Goal: Contribute content

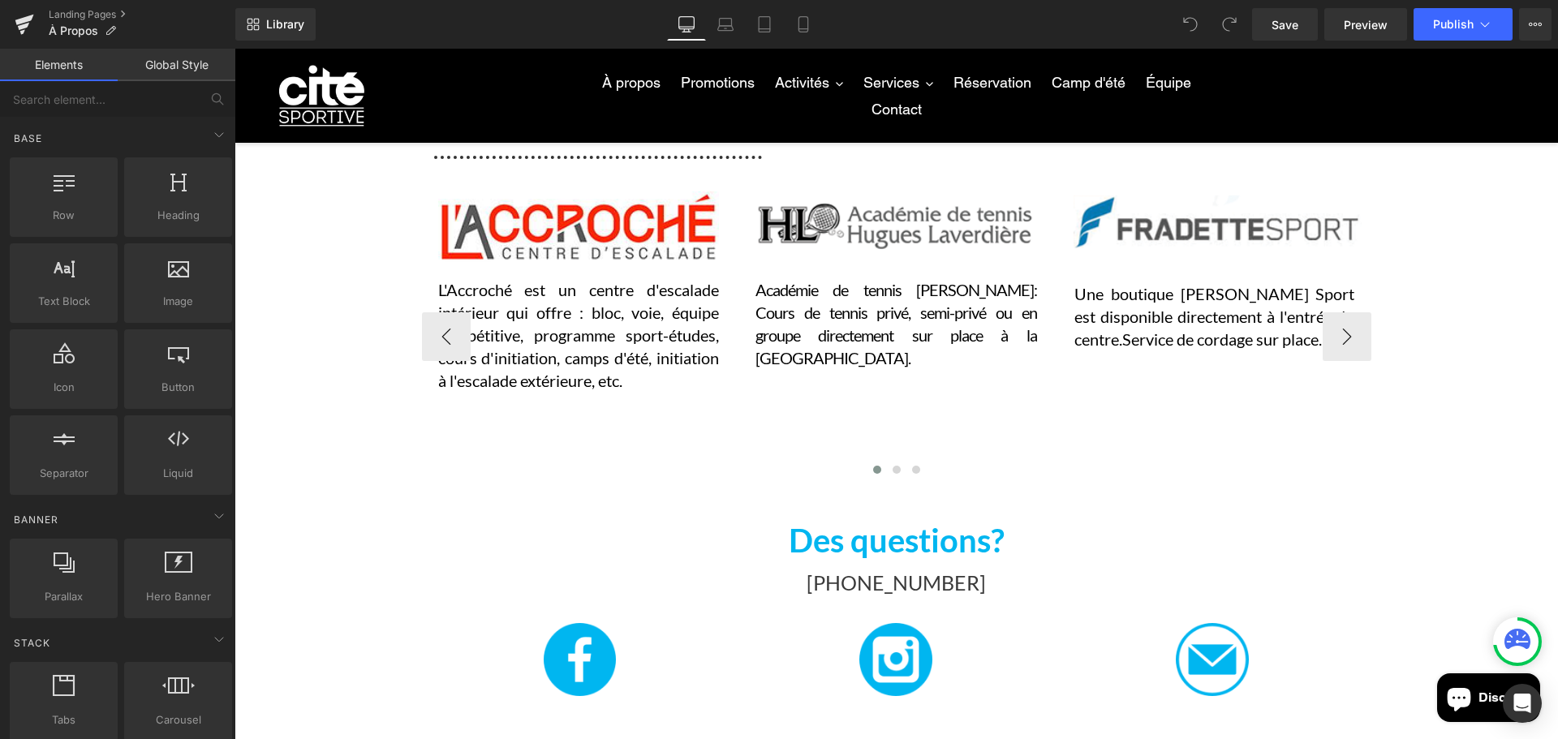
scroll to position [1298, 0]
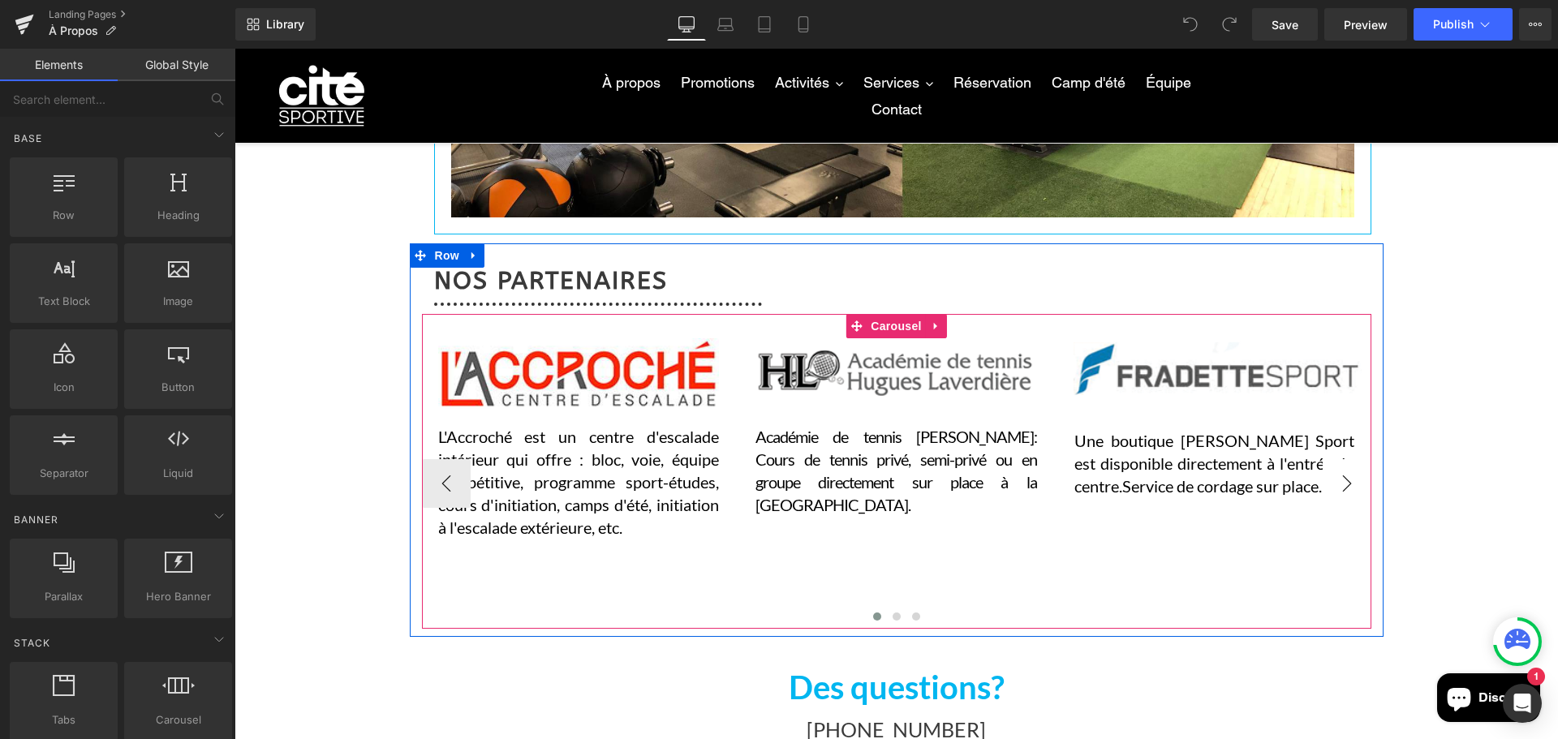
click at [1354, 497] on button "›" at bounding box center [1346, 483] width 49 height 49
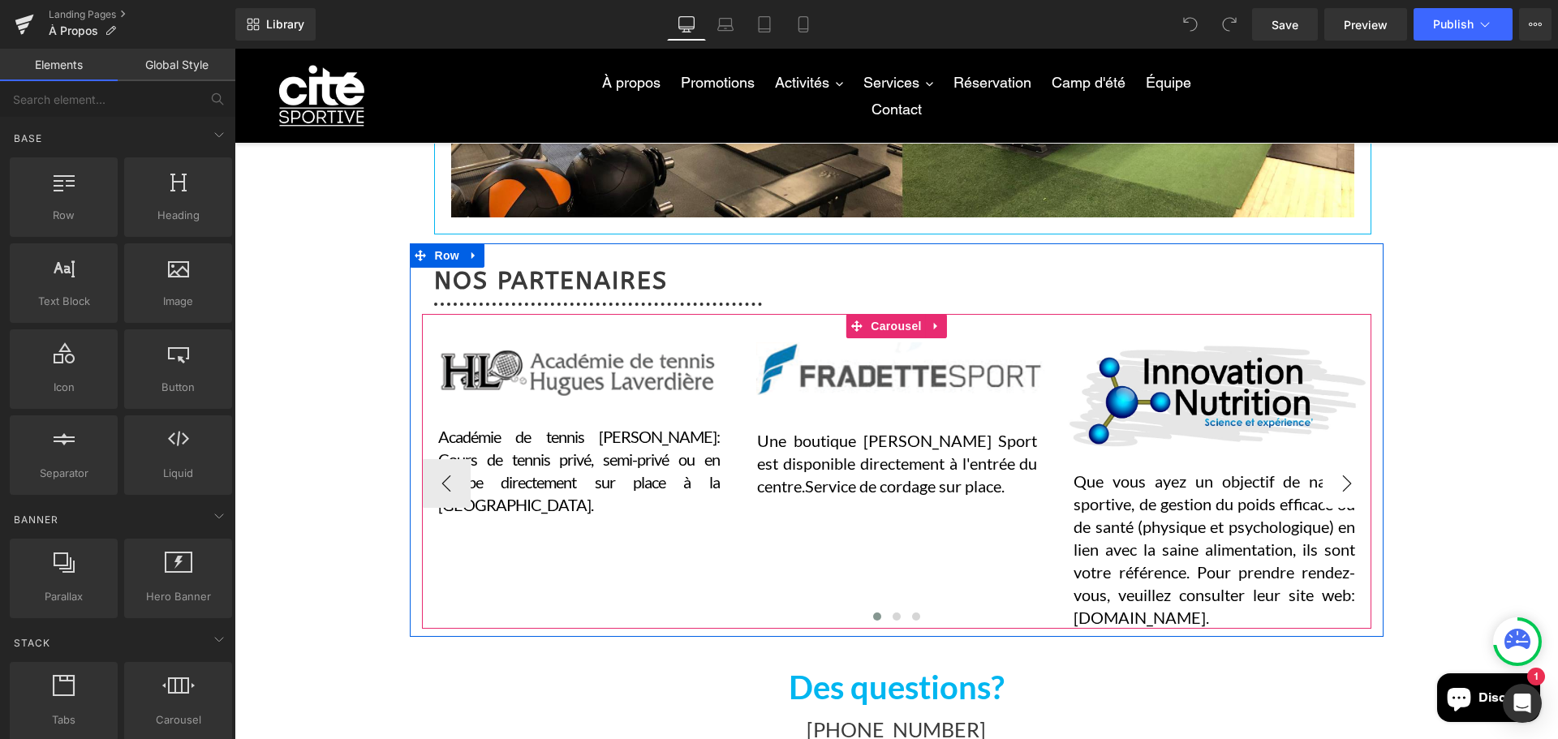
click at [1352, 497] on button "›" at bounding box center [1346, 483] width 49 height 49
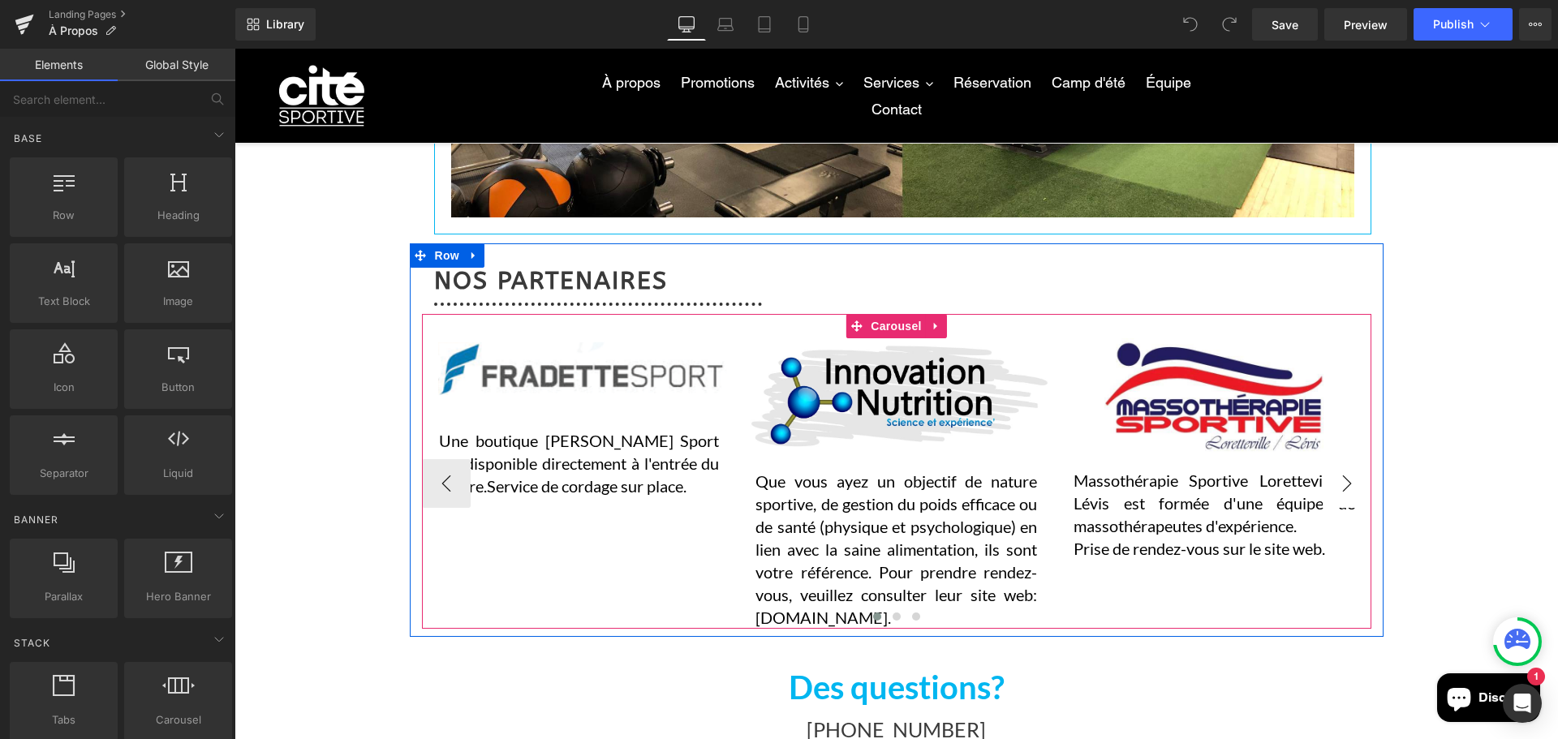
click at [1352, 497] on button "›" at bounding box center [1346, 483] width 49 height 49
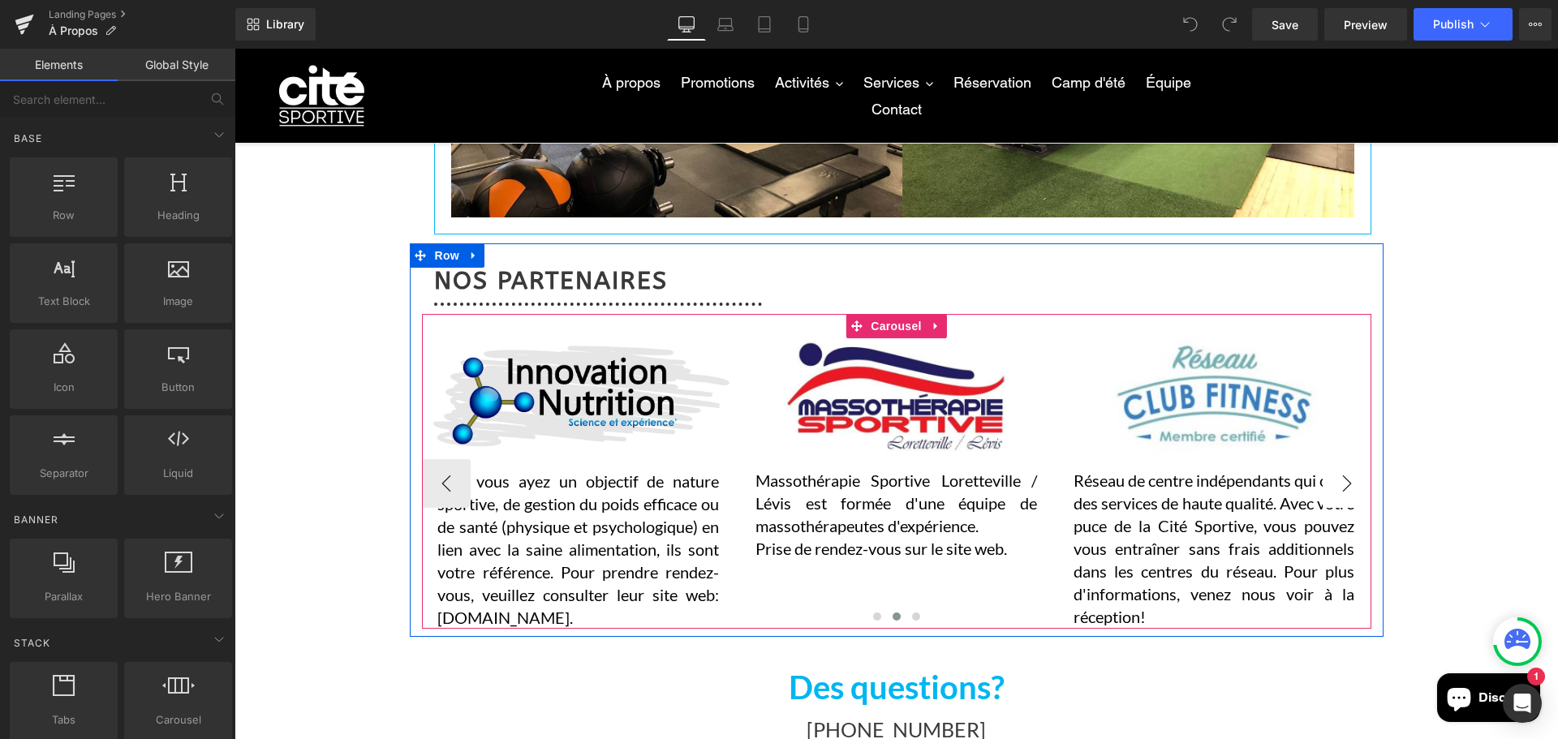
click at [1352, 497] on button "›" at bounding box center [1346, 483] width 49 height 49
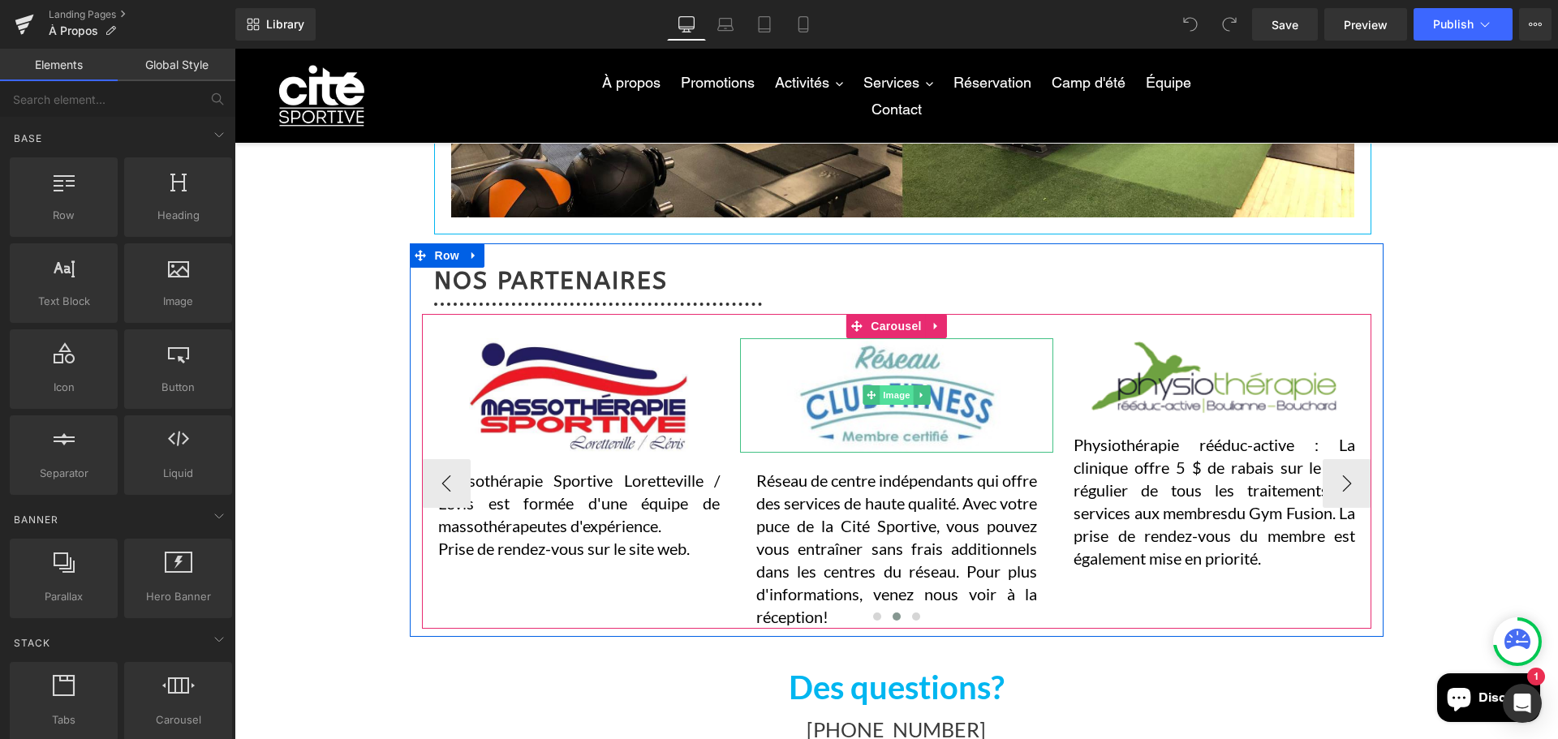
click at [927, 388] on ul "Image" at bounding box center [896, 394] width 67 height 19
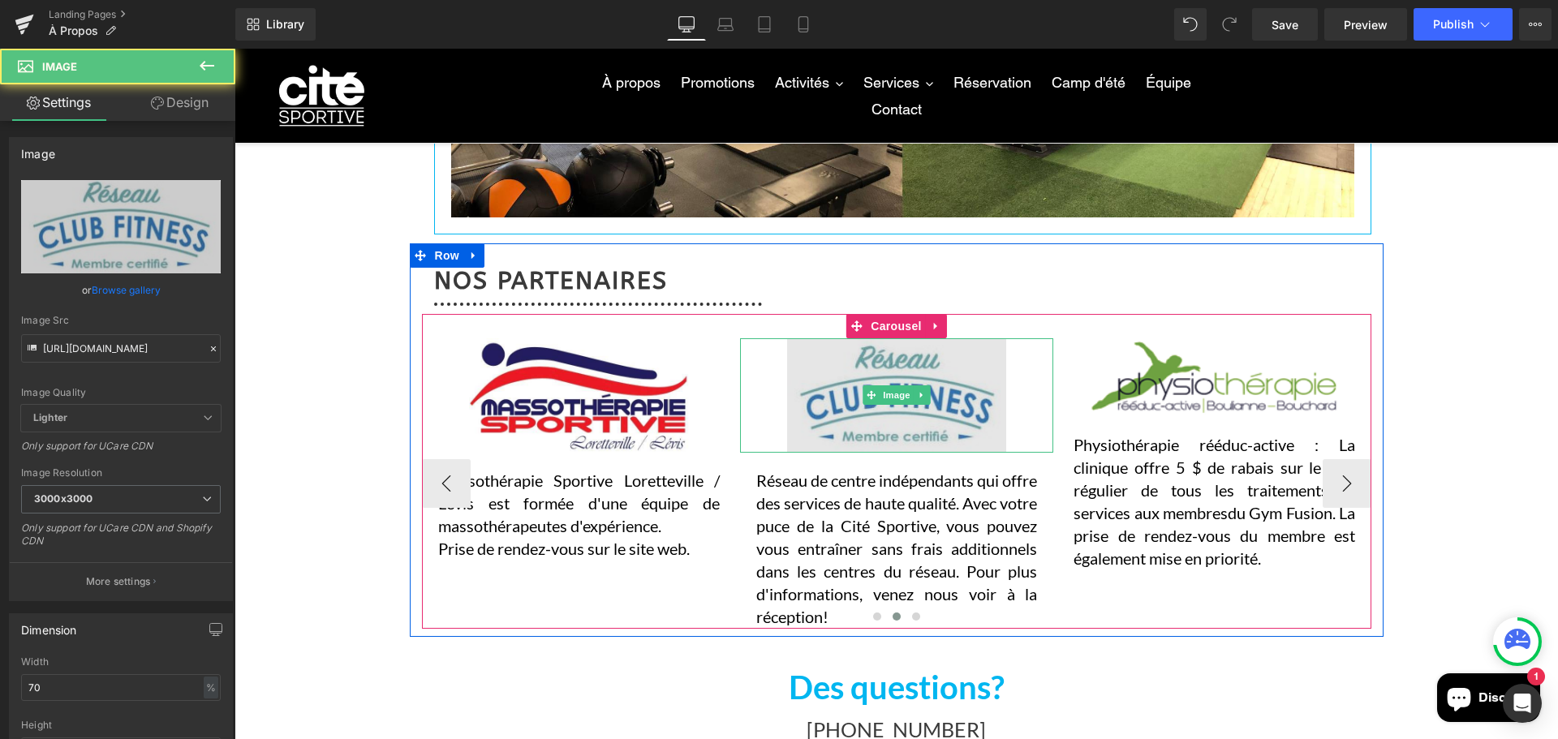
click at [965, 379] on img at bounding box center [897, 395] width 220 height 114
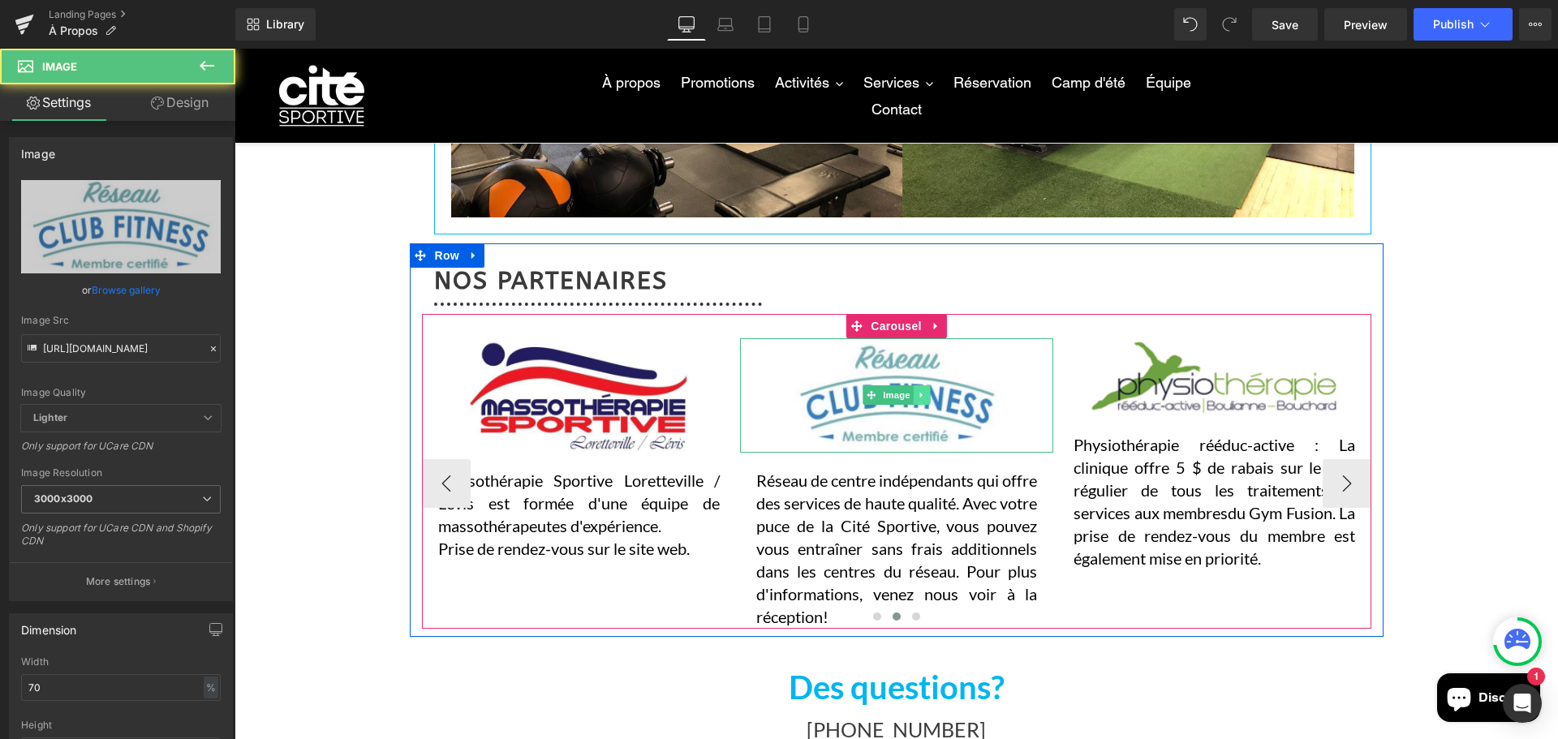
click at [920, 396] on icon at bounding box center [921, 396] width 2 height 6
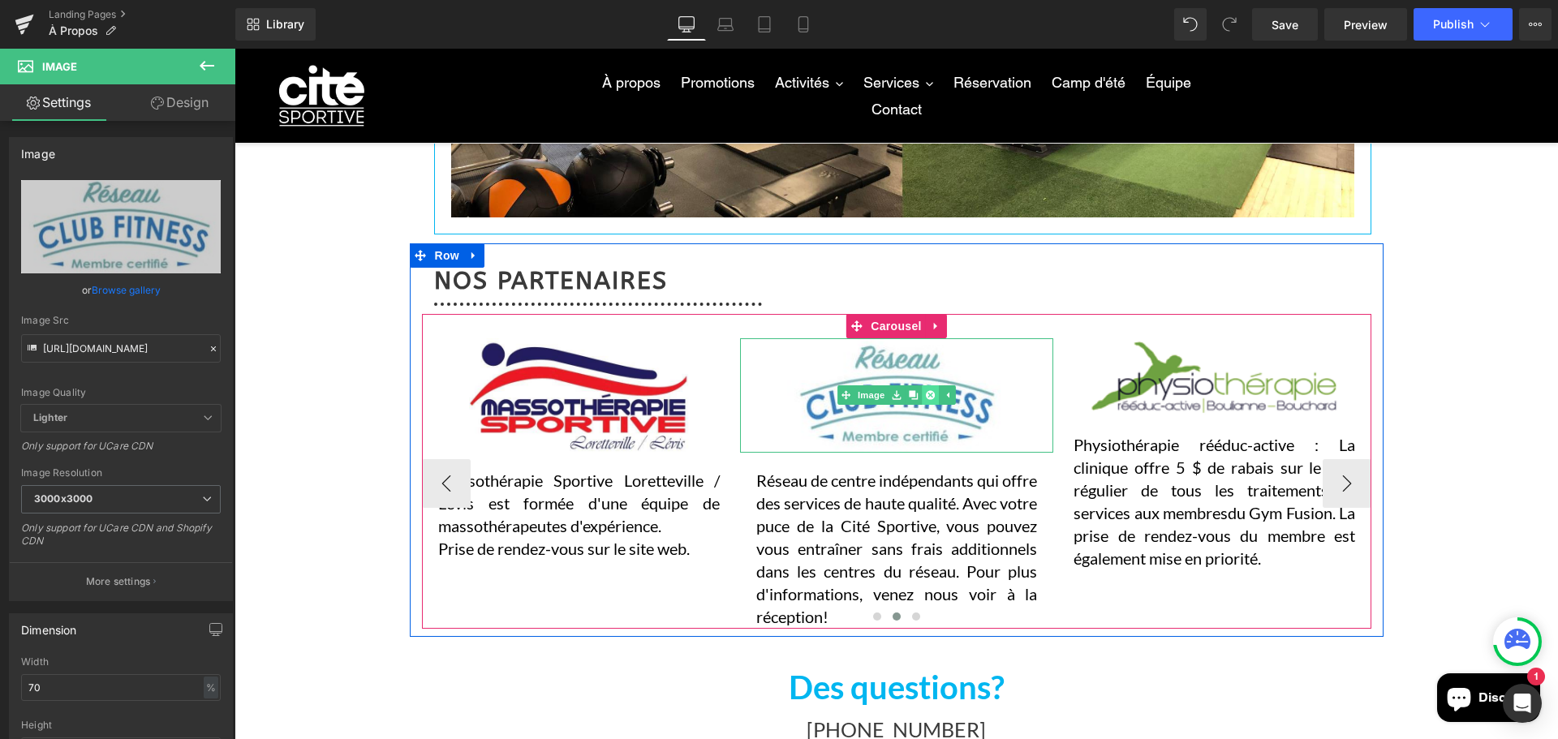
click at [928, 400] on link at bounding box center [930, 394] width 17 height 19
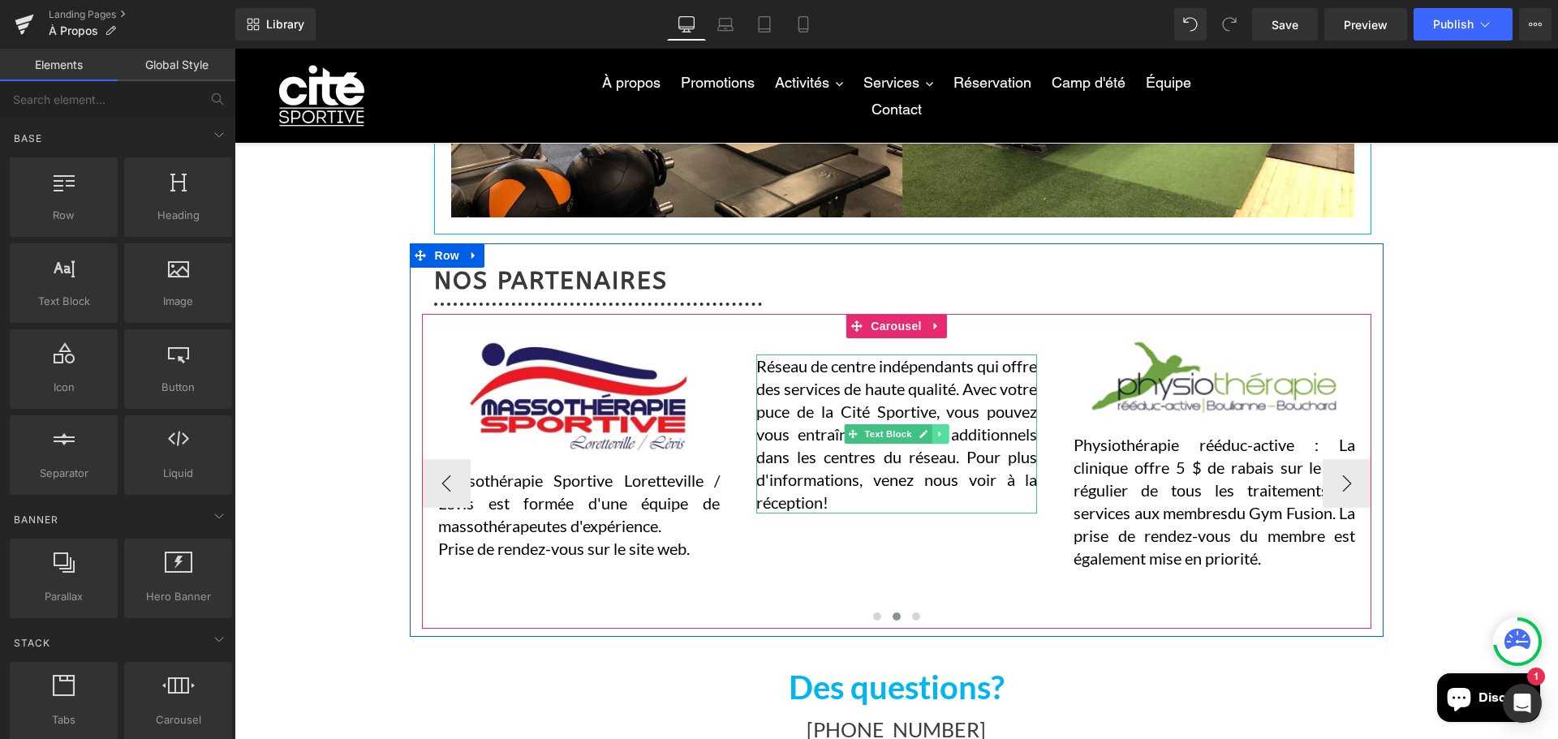
click at [937, 437] on icon at bounding box center [939, 434] width 9 height 10
click at [944, 436] on icon at bounding box center [948, 434] width 9 height 9
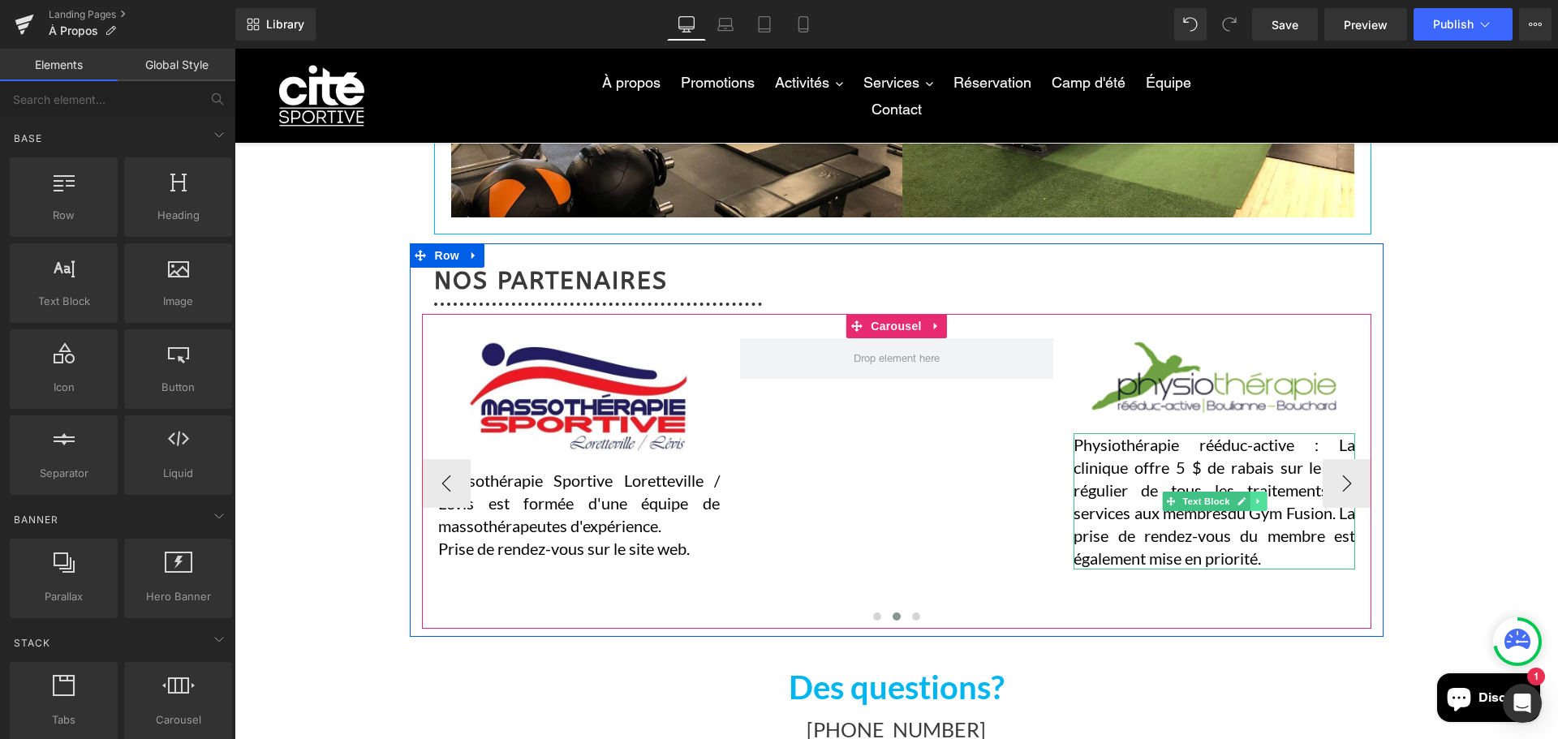
click at [1249, 503] on link at bounding box center [1257, 501] width 17 height 19
click at [1258, 500] on link at bounding box center [1266, 501] width 17 height 19
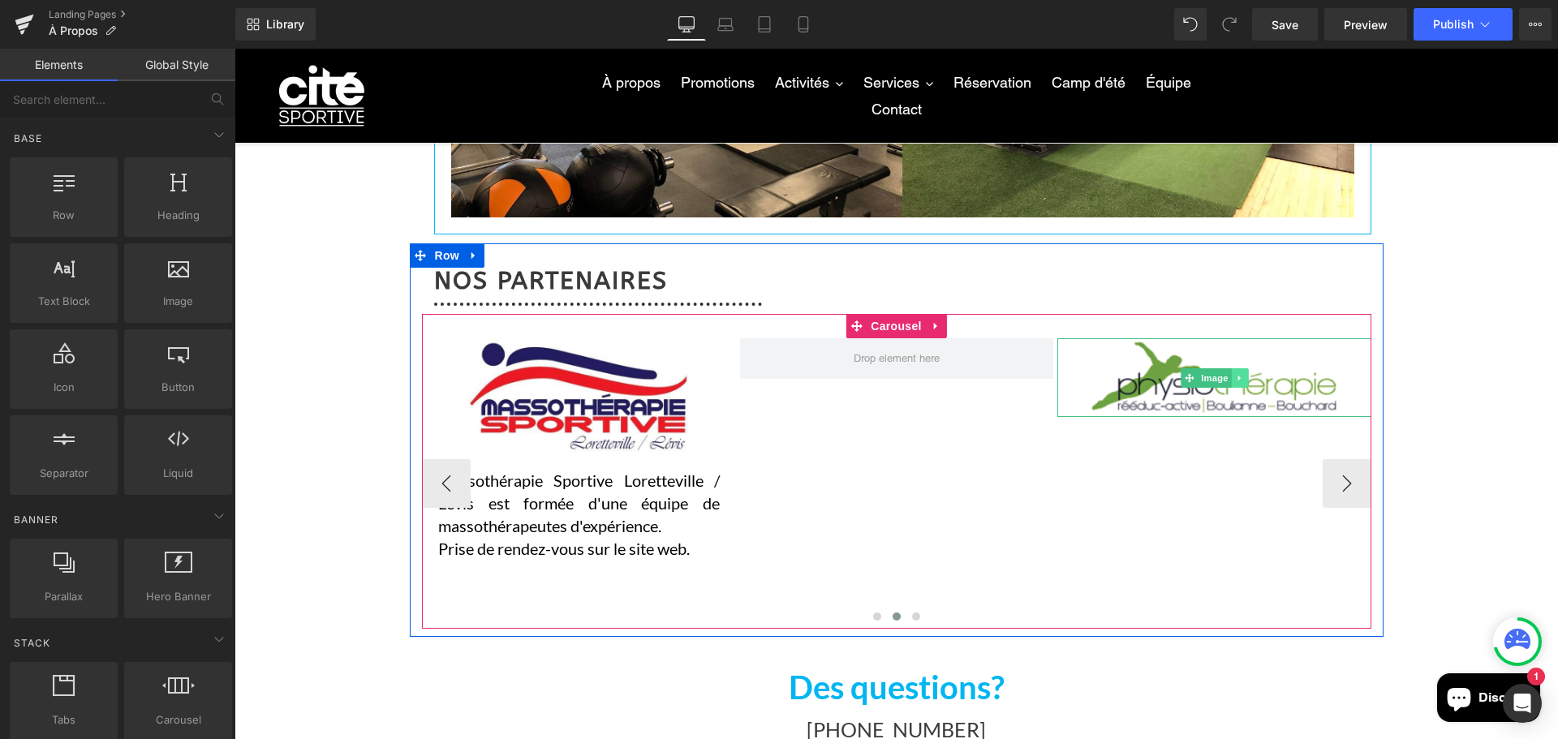
click at [1235, 377] on icon at bounding box center [1239, 378] width 9 height 10
click at [1244, 378] on icon at bounding box center [1248, 377] width 9 height 9
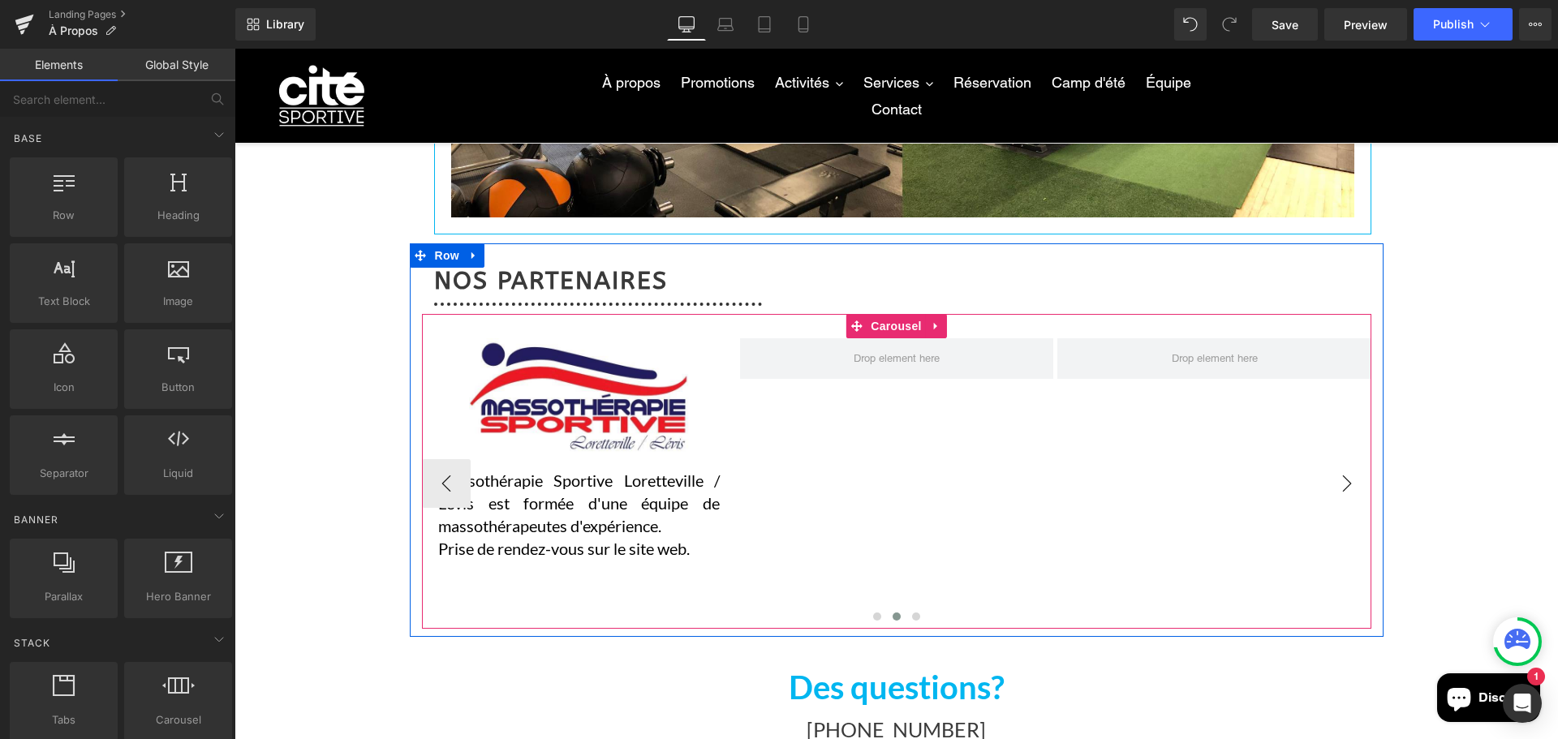
click at [1329, 479] on button "›" at bounding box center [1346, 483] width 49 height 49
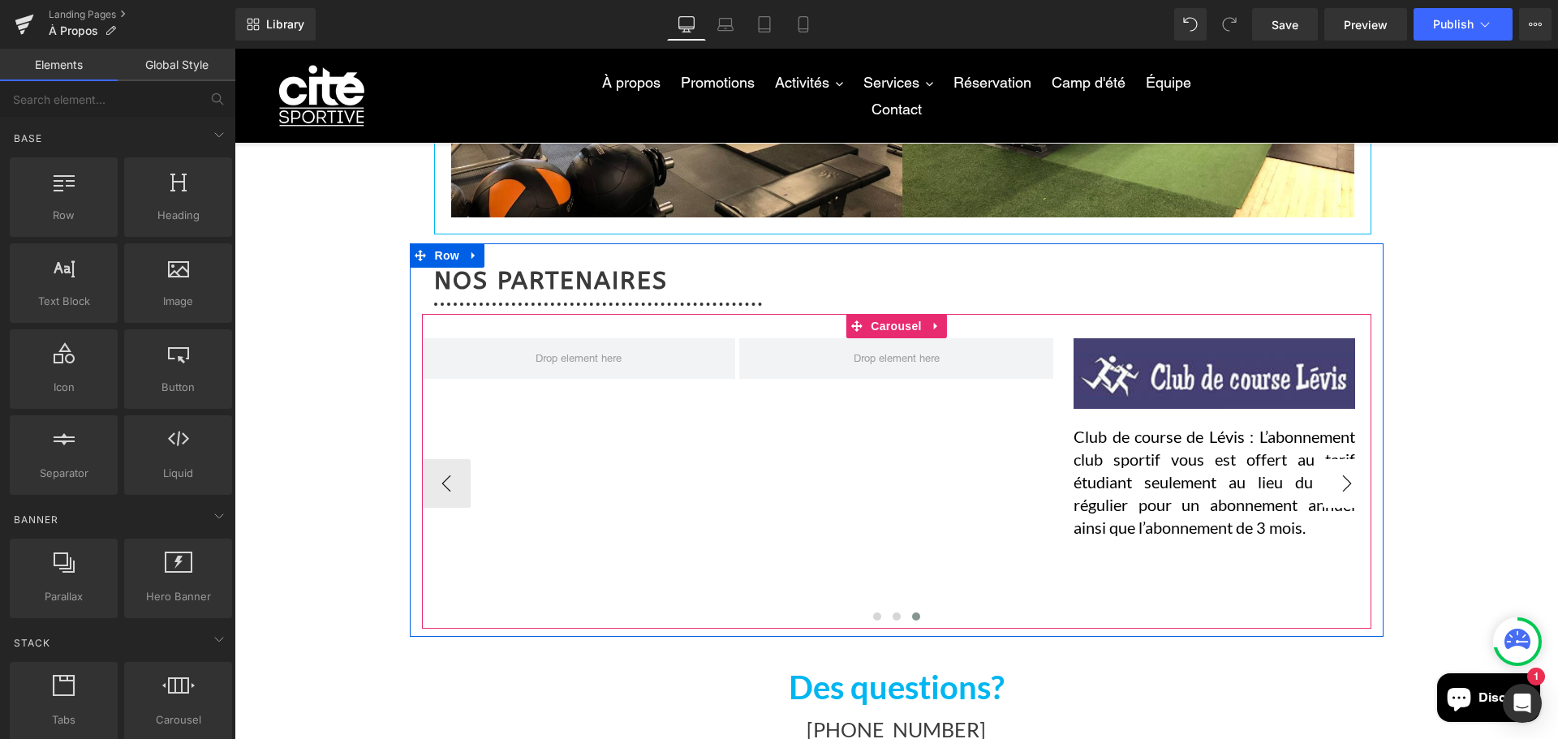
click at [1329, 479] on button "›" at bounding box center [1346, 483] width 49 height 49
click at [449, 478] on button "‹" at bounding box center [446, 483] width 49 height 49
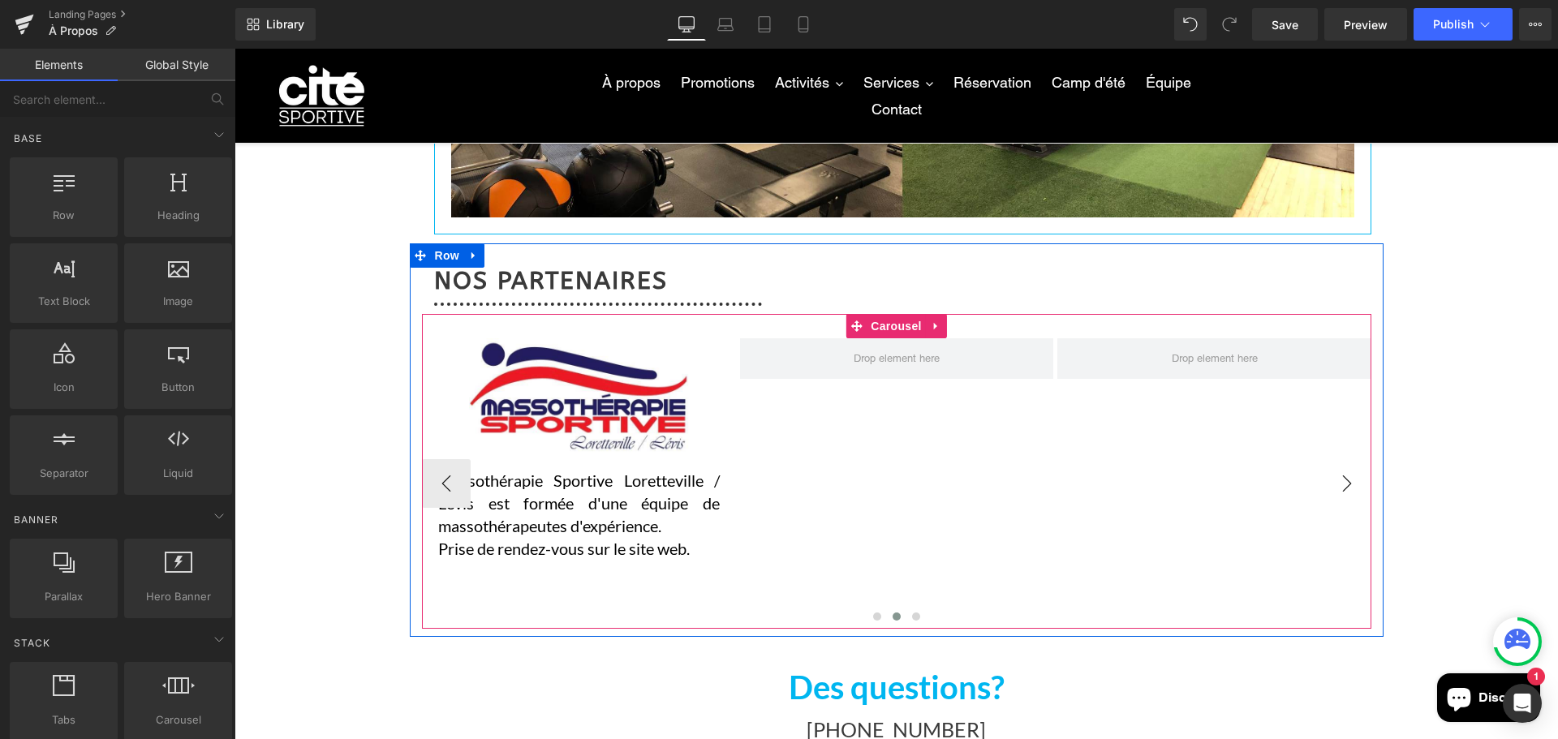
click at [1335, 478] on button "›" at bounding box center [1346, 483] width 49 height 49
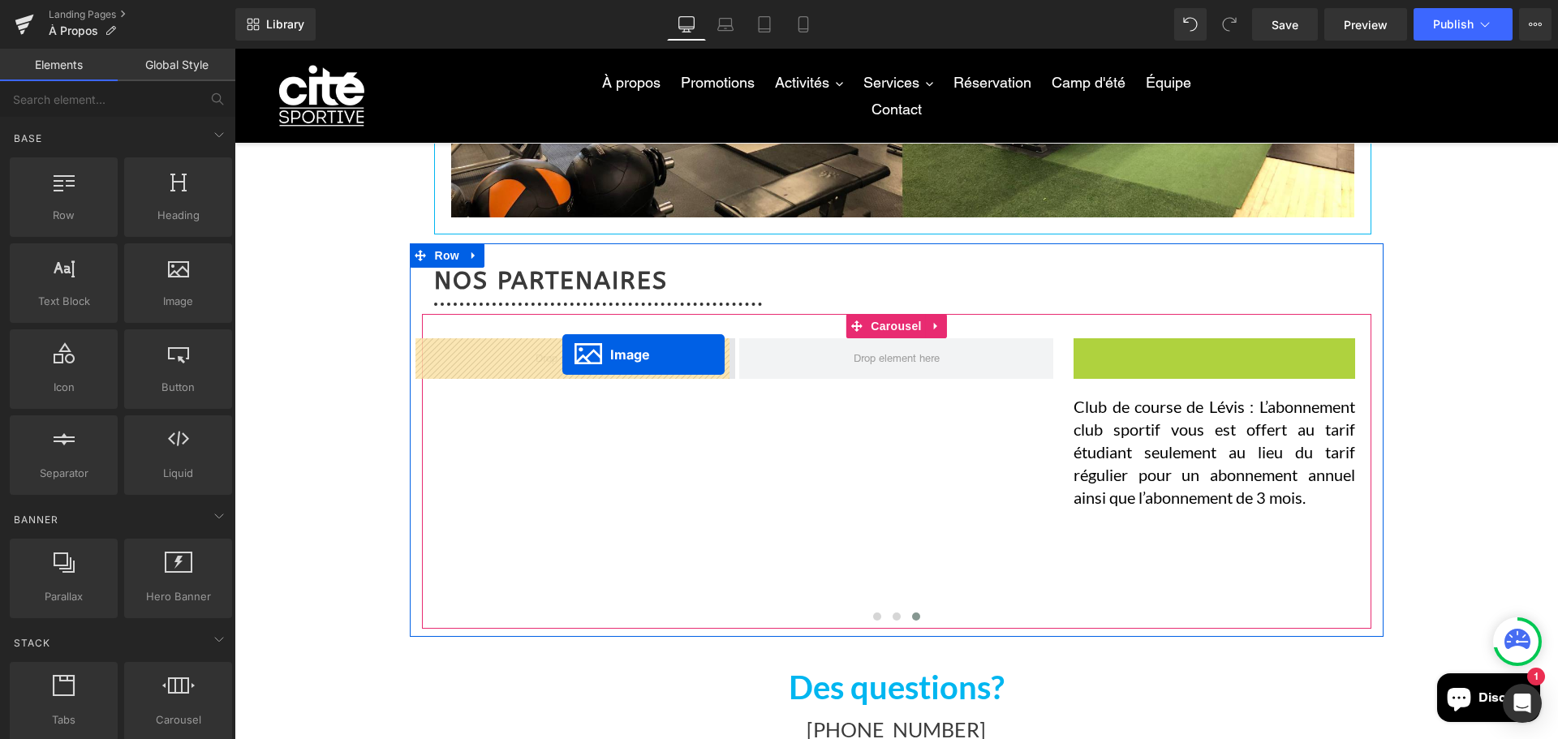
drag, startPoint x: 1180, startPoint y: 371, endPoint x: 562, endPoint y: 355, distance: 617.6
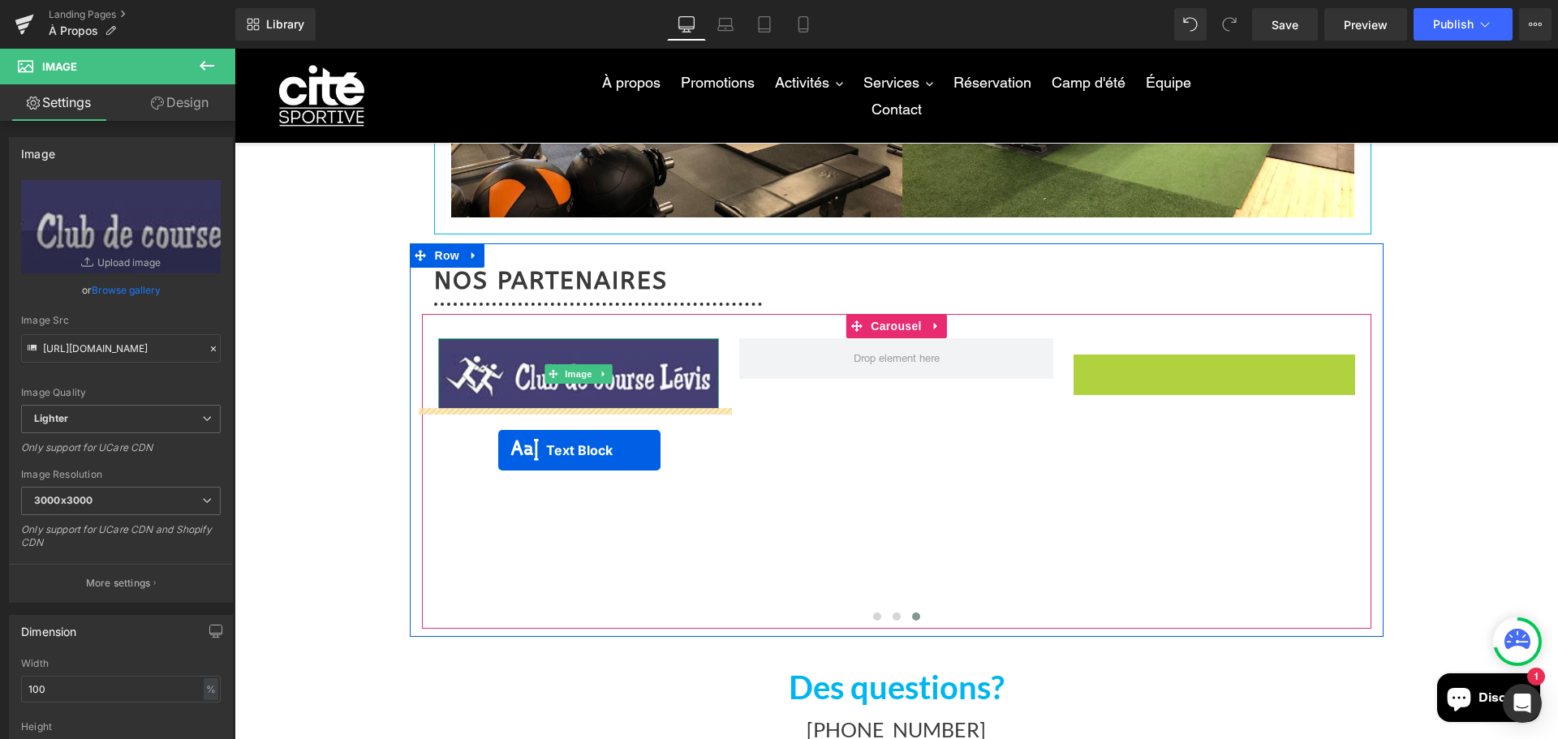
drag, startPoint x: 1164, startPoint y: 417, endPoint x: 498, endPoint y: 450, distance: 666.9
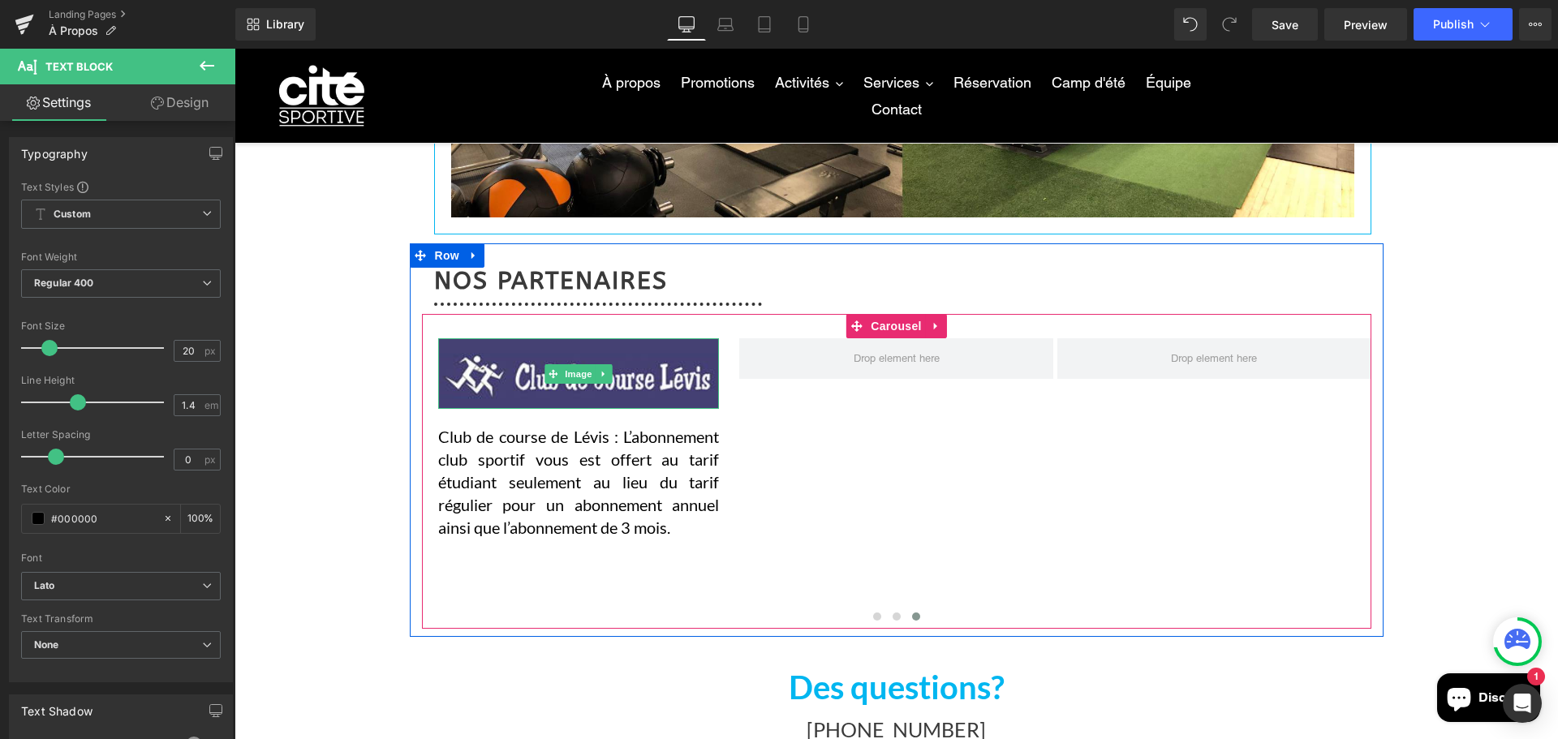
click at [422, 488] on button "‹" at bounding box center [397, 483] width 49 height 49
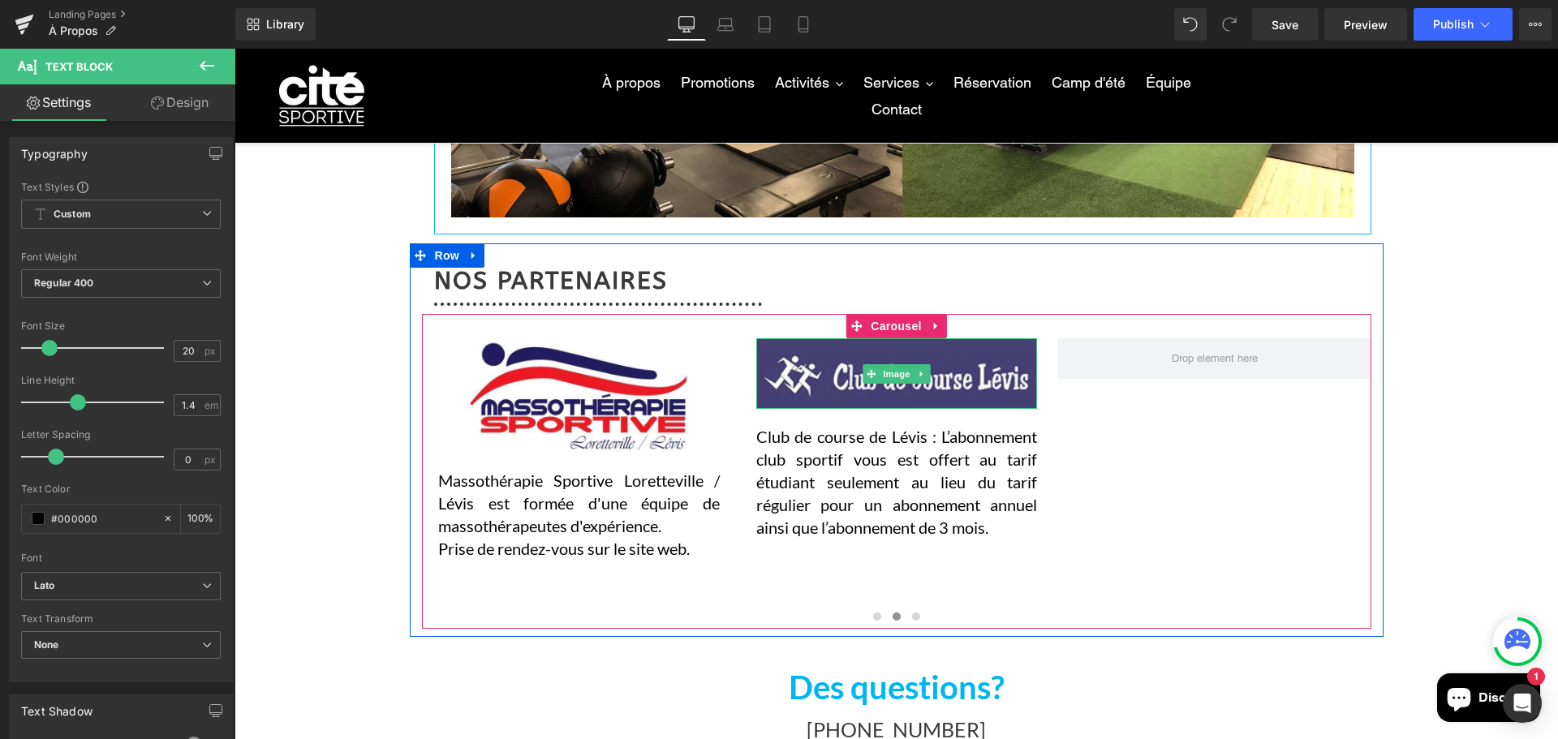
click at [422, 488] on button "‹" at bounding box center [397, 483] width 49 height 49
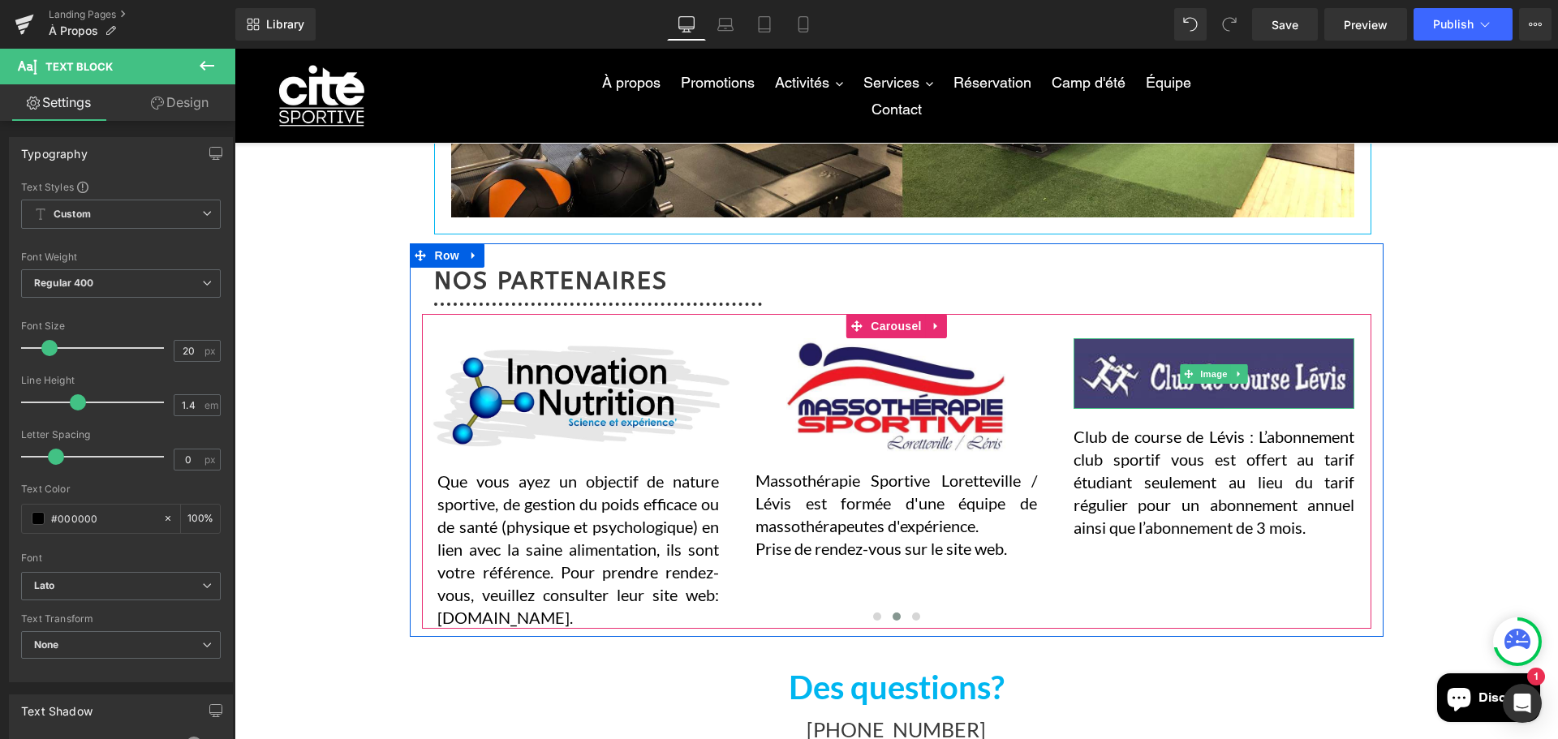
click at [422, 488] on button "‹" at bounding box center [397, 483] width 49 height 49
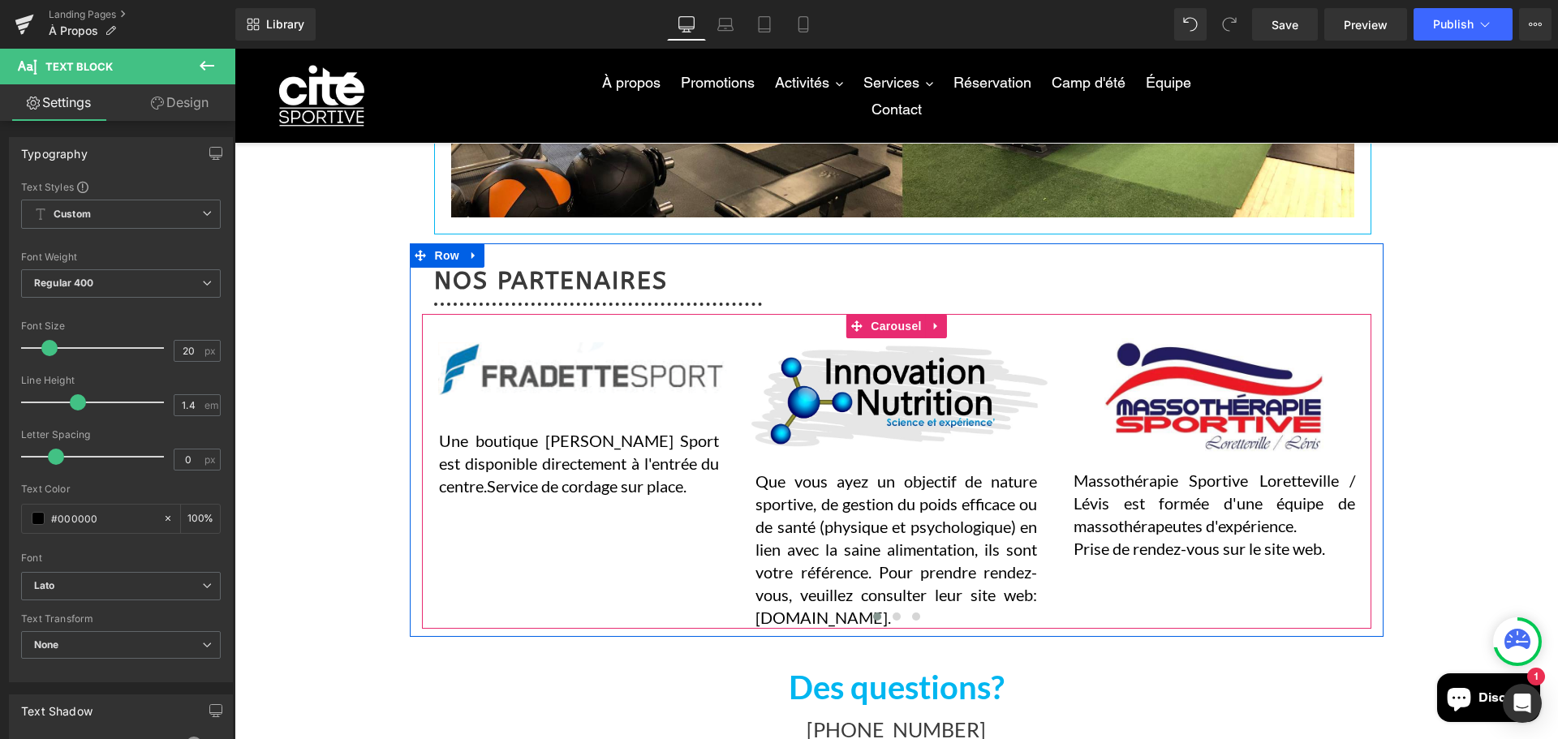
click at [422, 488] on button "‹" at bounding box center [397, 483] width 49 height 49
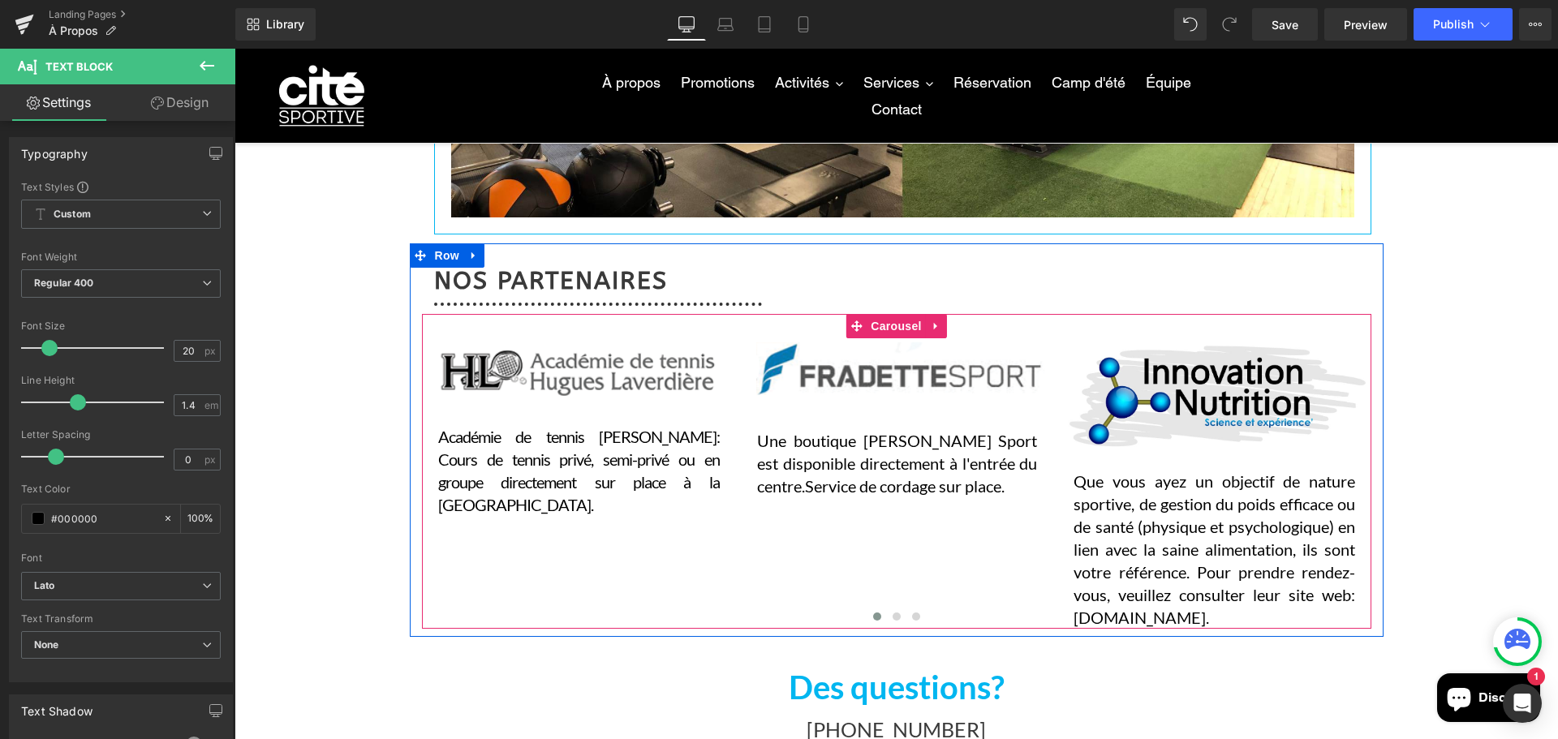
click at [422, 488] on button "‹" at bounding box center [397, 483] width 49 height 49
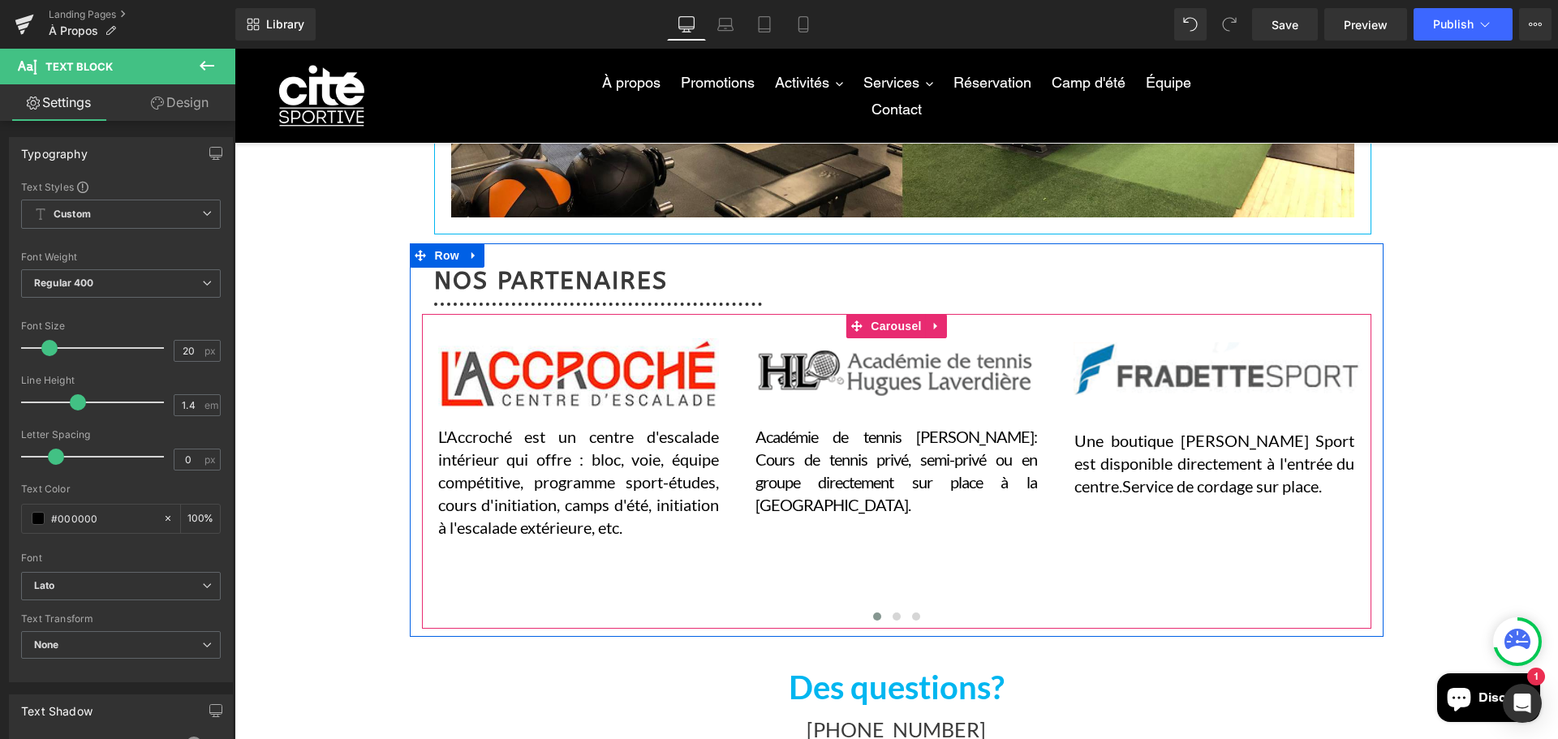
click at [422, 488] on button "‹" at bounding box center [397, 483] width 49 height 49
click at [1371, 484] on button "›" at bounding box center [1395, 483] width 49 height 49
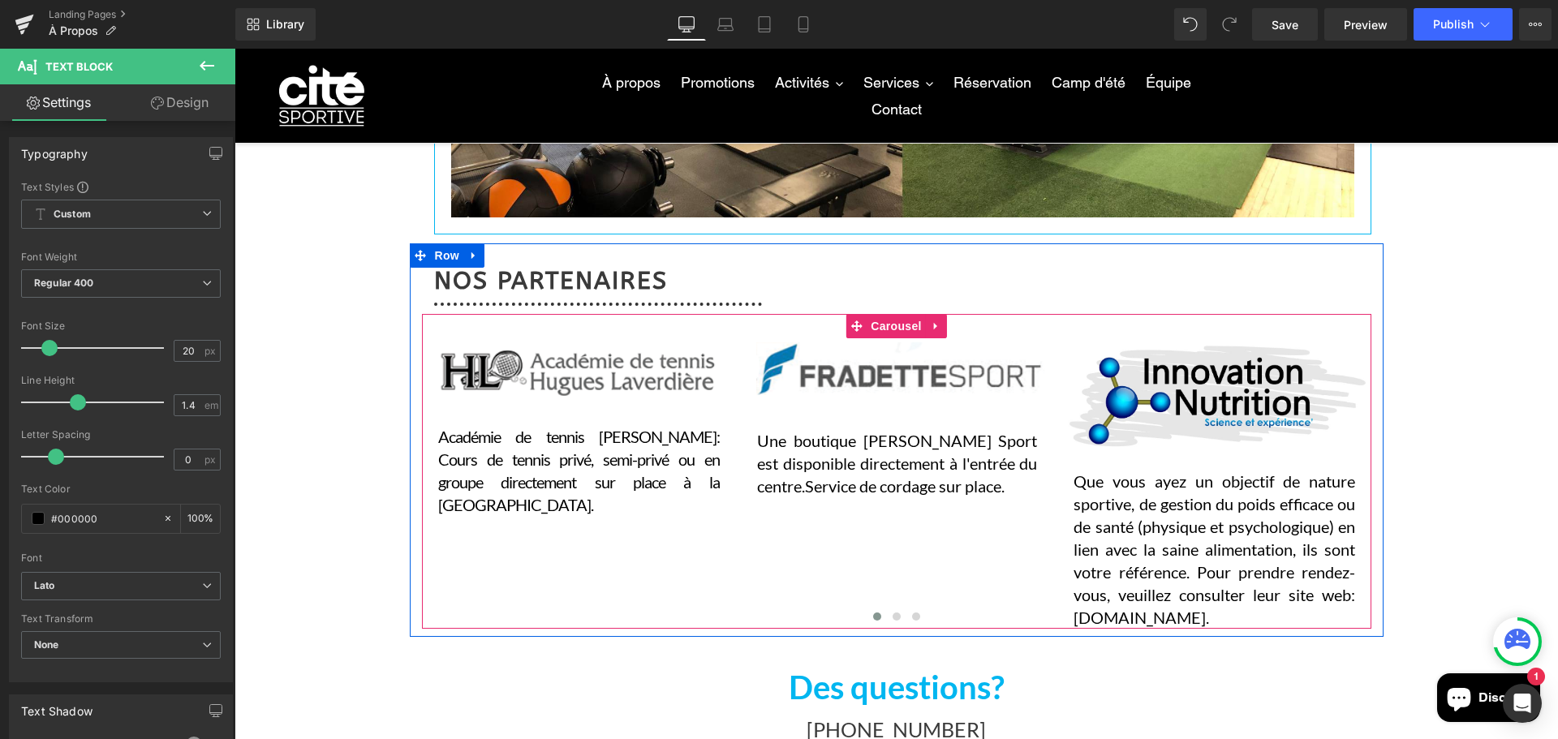
click at [1371, 484] on button "›" at bounding box center [1395, 483] width 49 height 49
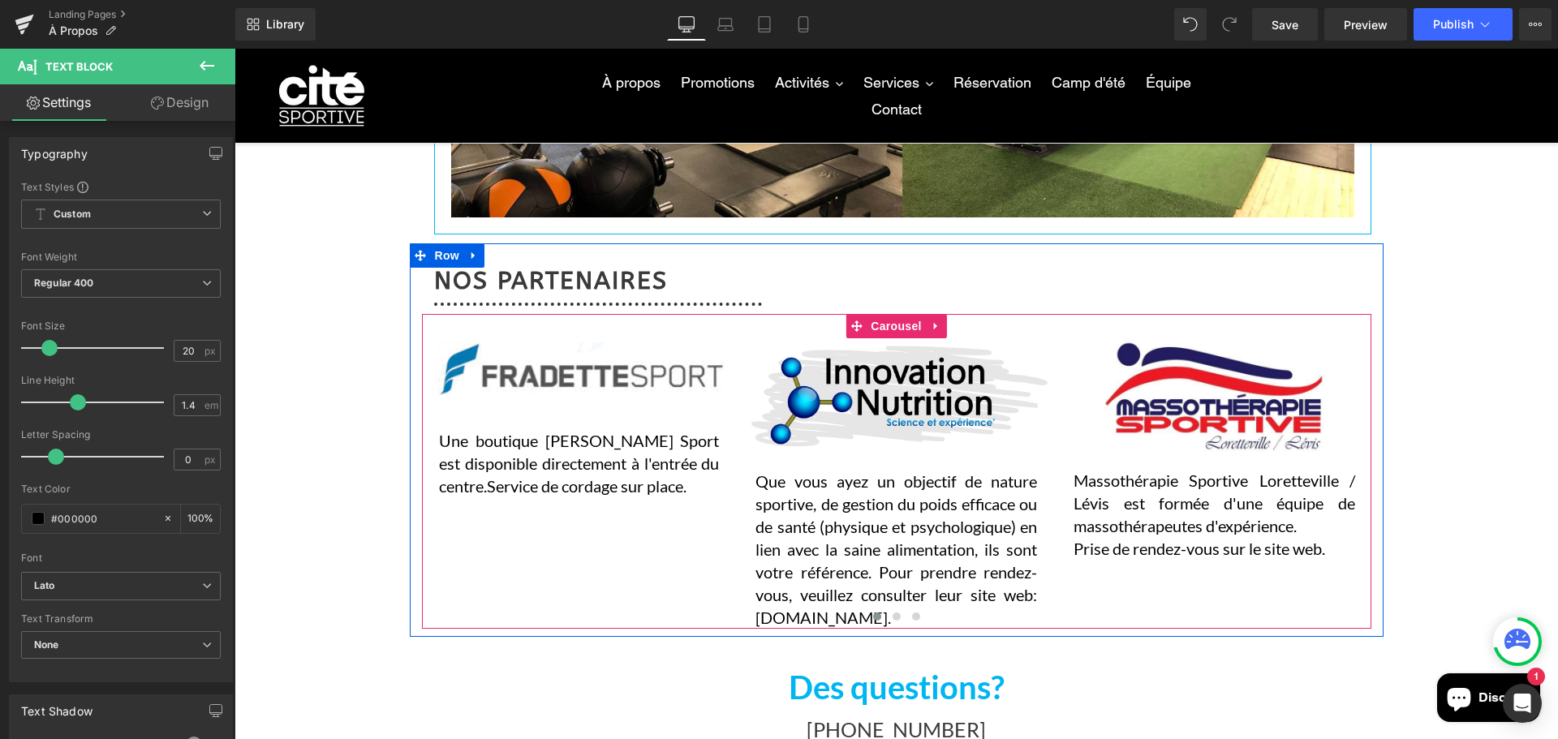
click at [1371, 484] on button "›" at bounding box center [1395, 483] width 49 height 49
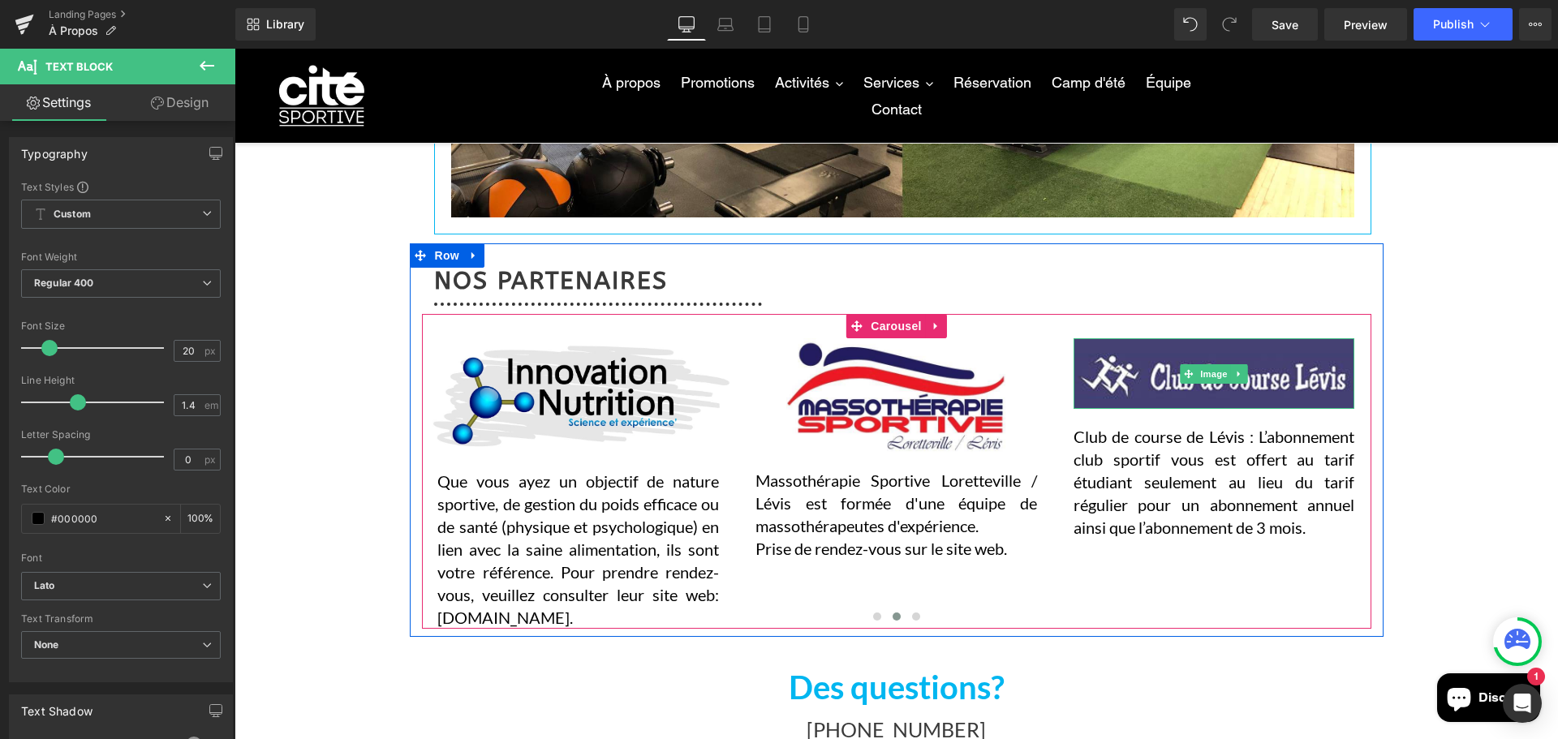
click at [1371, 484] on button "›" at bounding box center [1395, 483] width 49 height 49
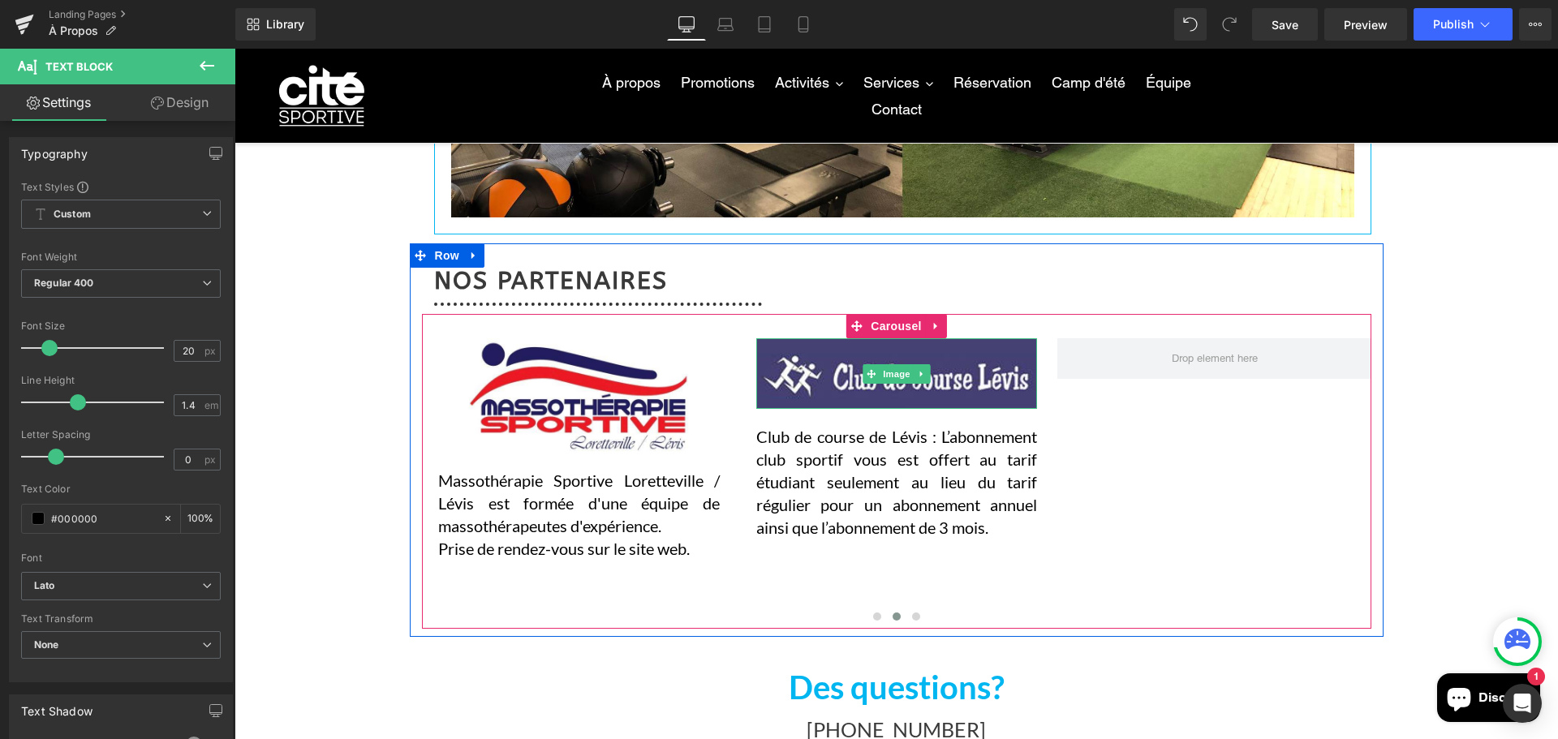
click at [1371, 484] on button "›" at bounding box center [1395, 483] width 49 height 49
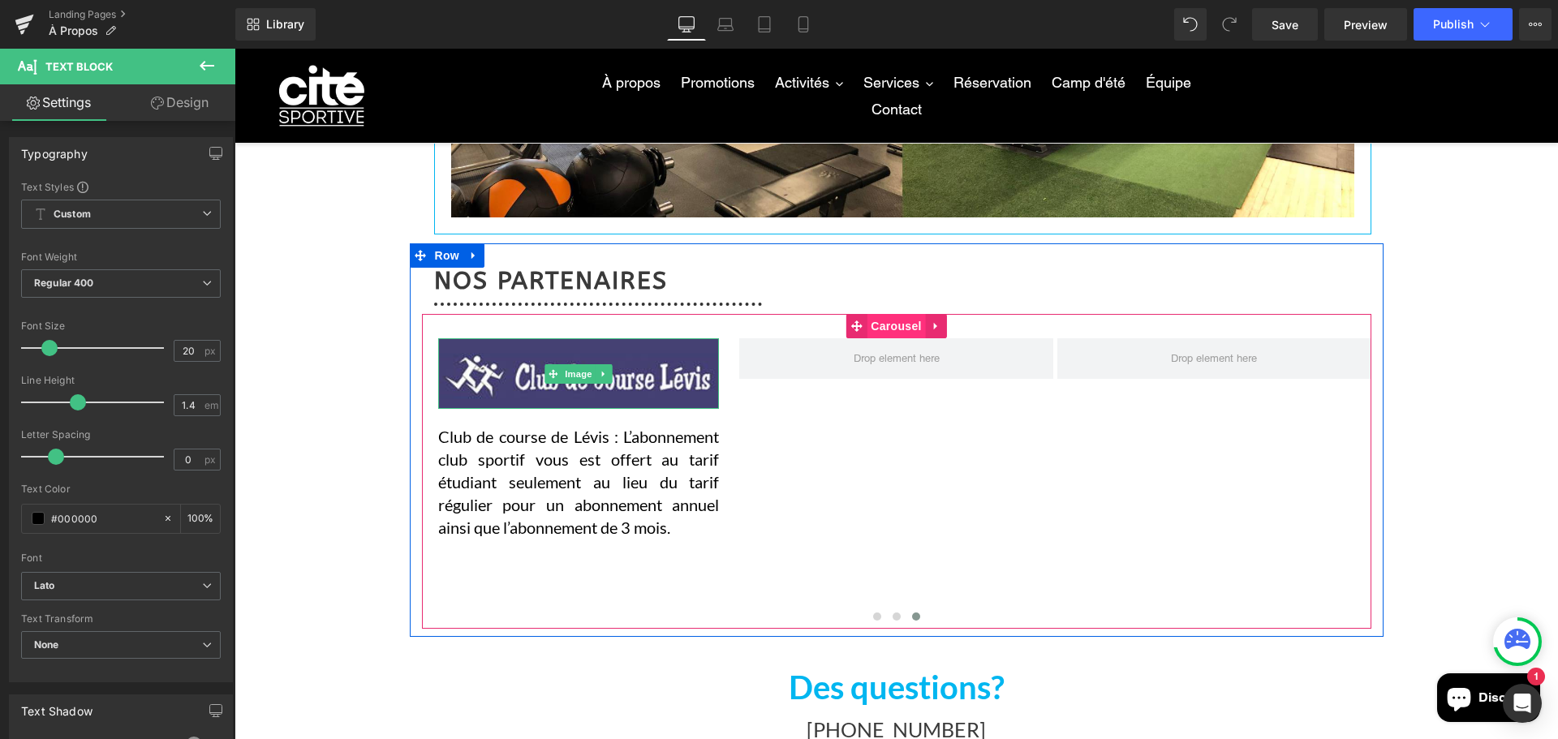
click at [883, 325] on span "Carousel" at bounding box center [895, 326] width 58 height 24
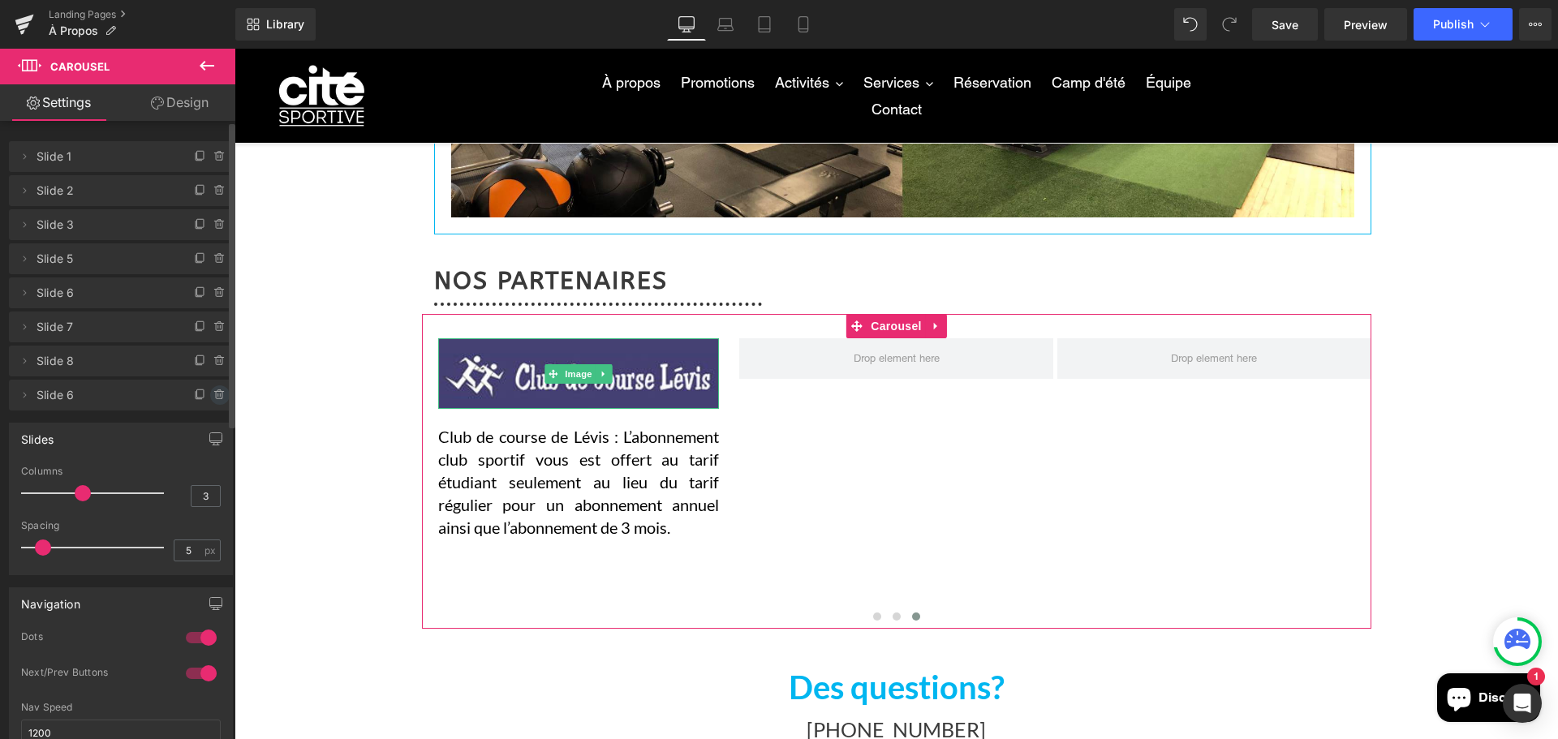
click at [214, 393] on icon at bounding box center [219, 395] width 13 height 13
click at [207, 402] on button "Delete" at bounding box center [202, 395] width 51 height 21
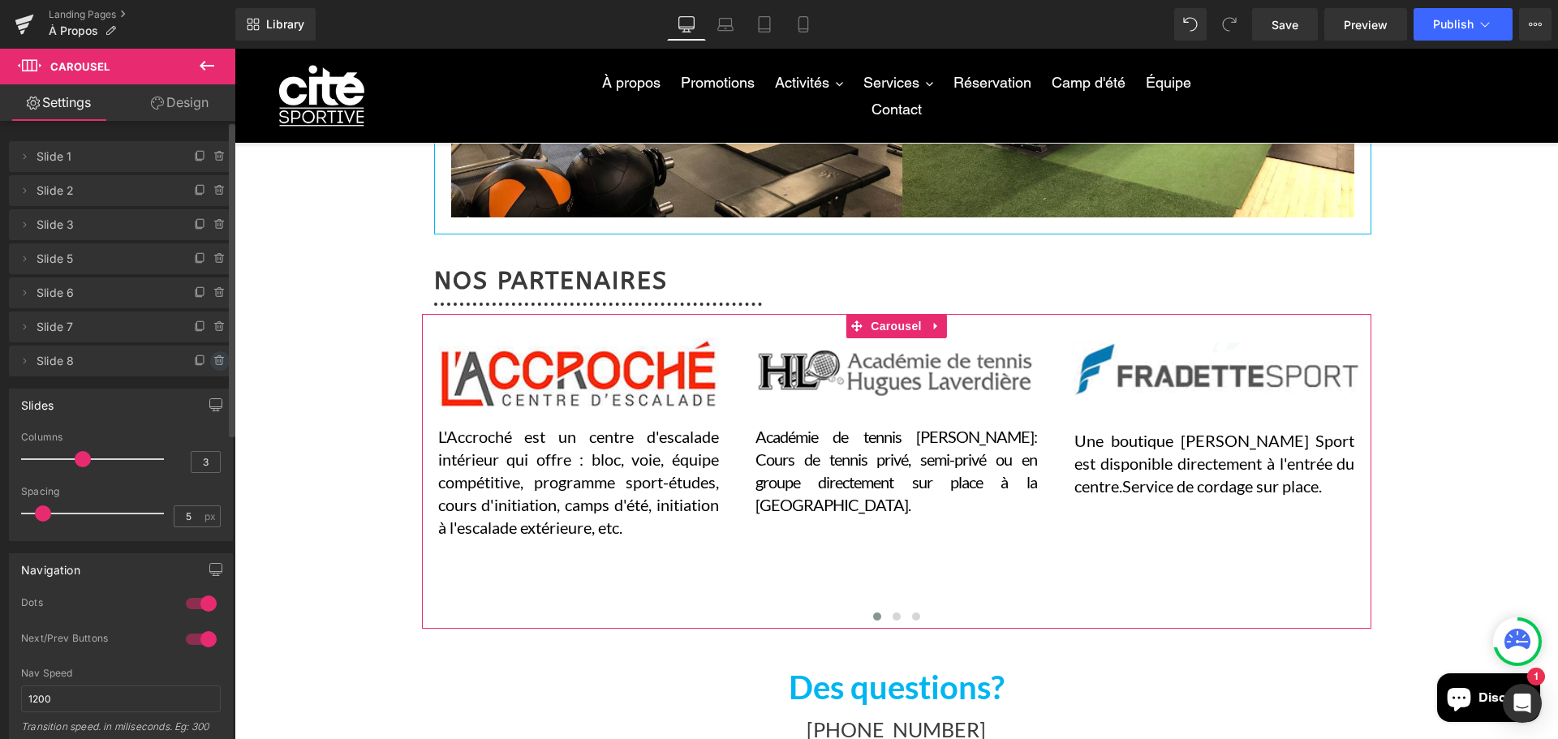
click at [213, 367] on icon at bounding box center [219, 361] width 13 height 13
click at [209, 366] on button "Delete" at bounding box center [202, 361] width 51 height 21
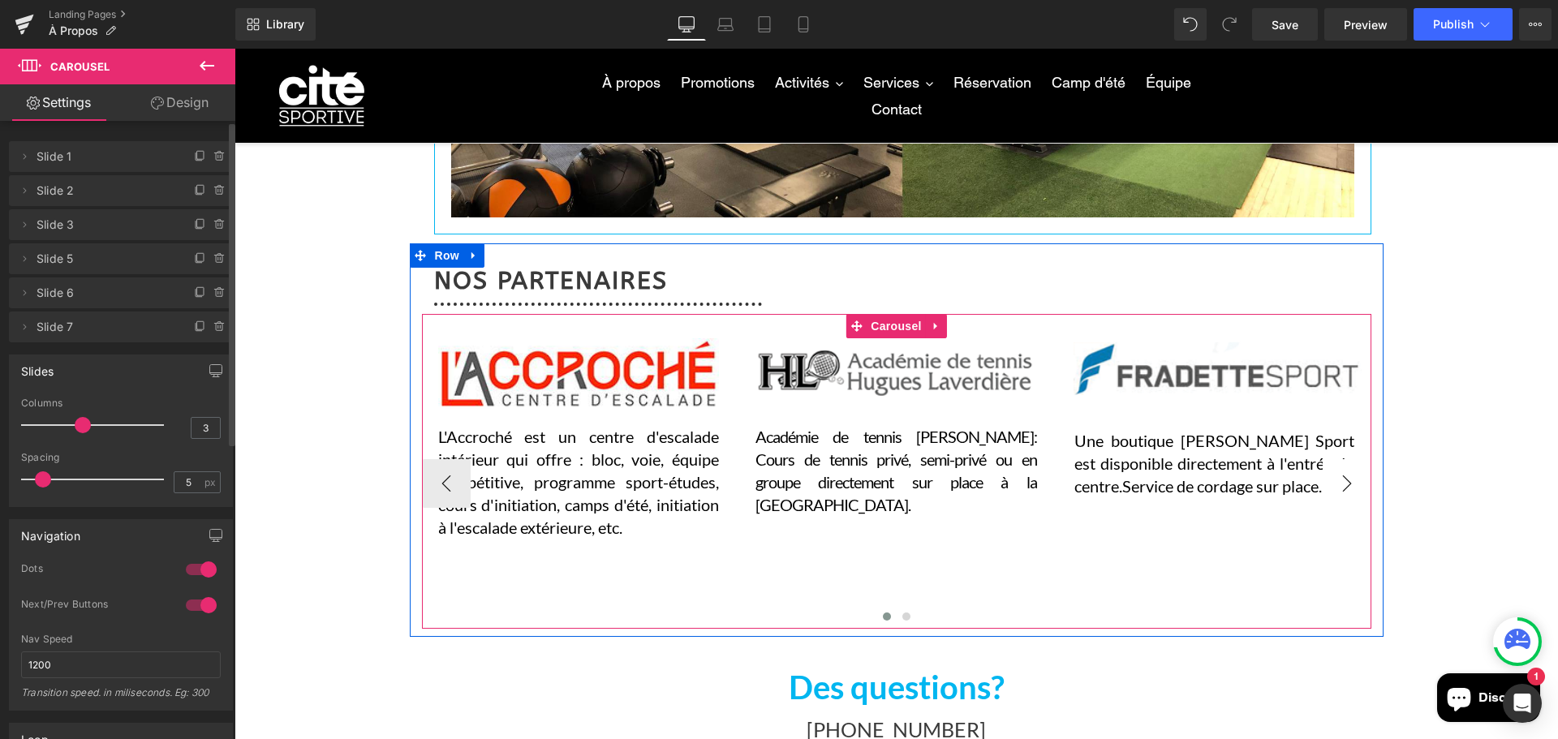
click at [1351, 477] on button "›" at bounding box center [1346, 483] width 49 height 49
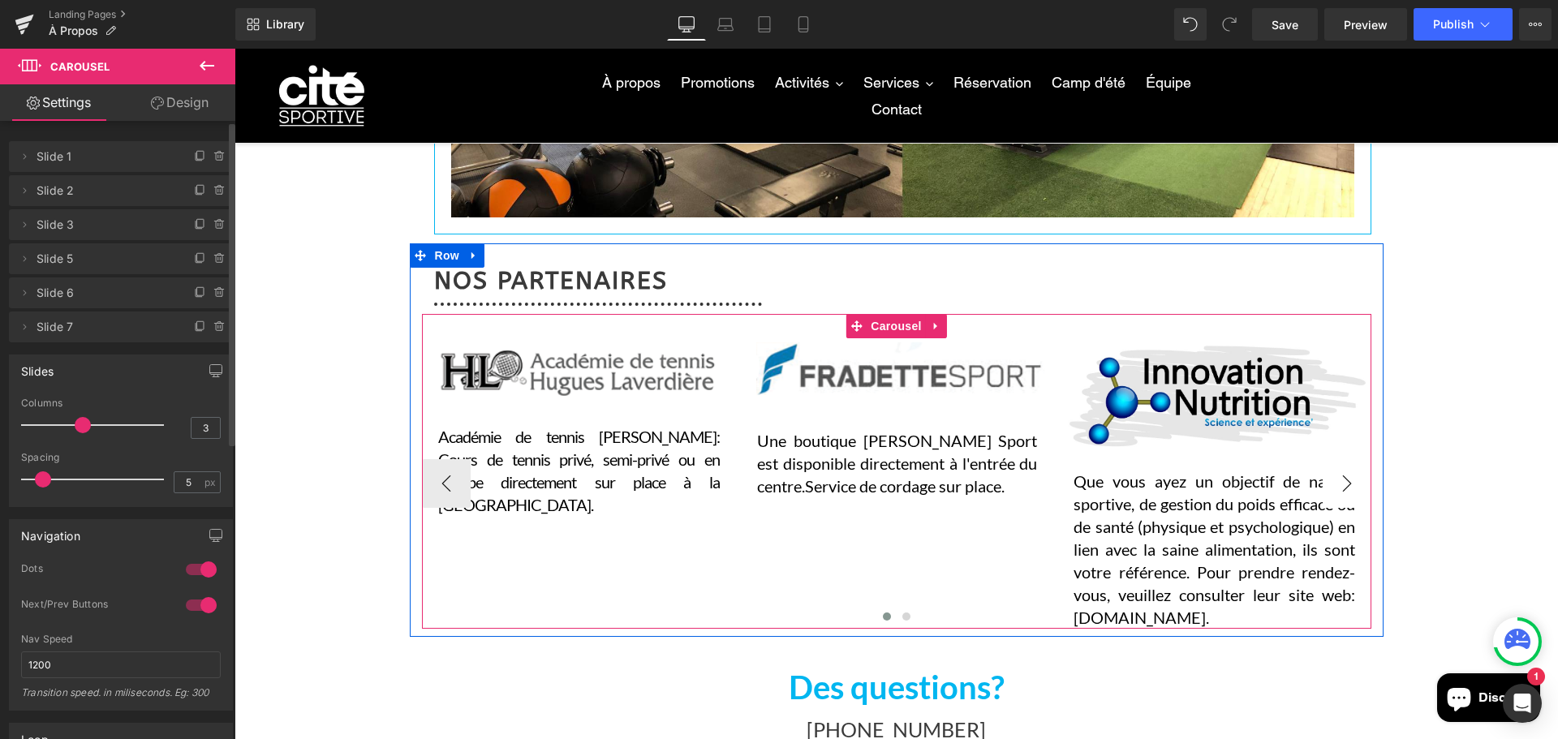
click at [1351, 477] on button "›" at bounding box center [1346, 483] width 49 height 49
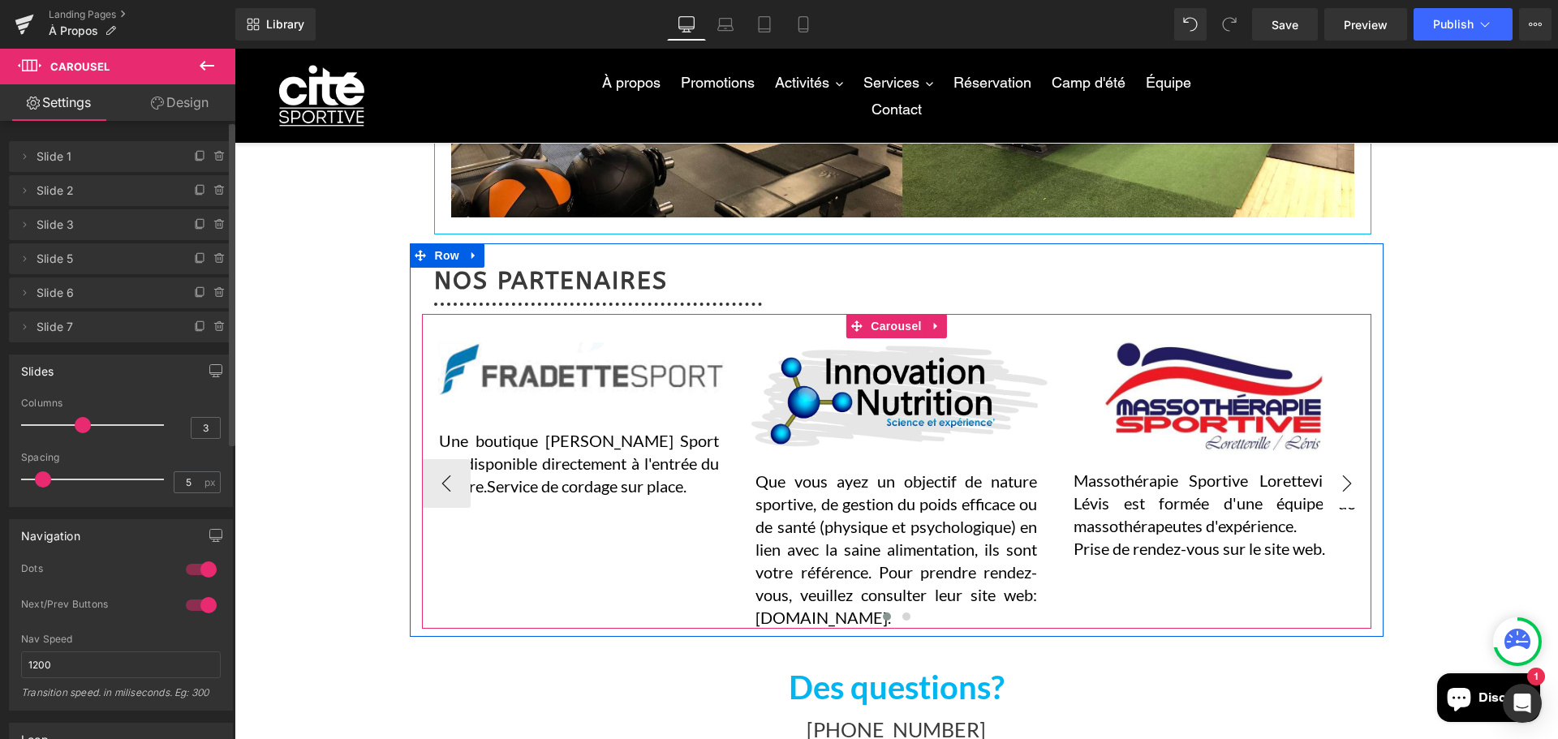
click at [1351, 477] on button "›" at bounding box center [1346, 483] width 49 height 49
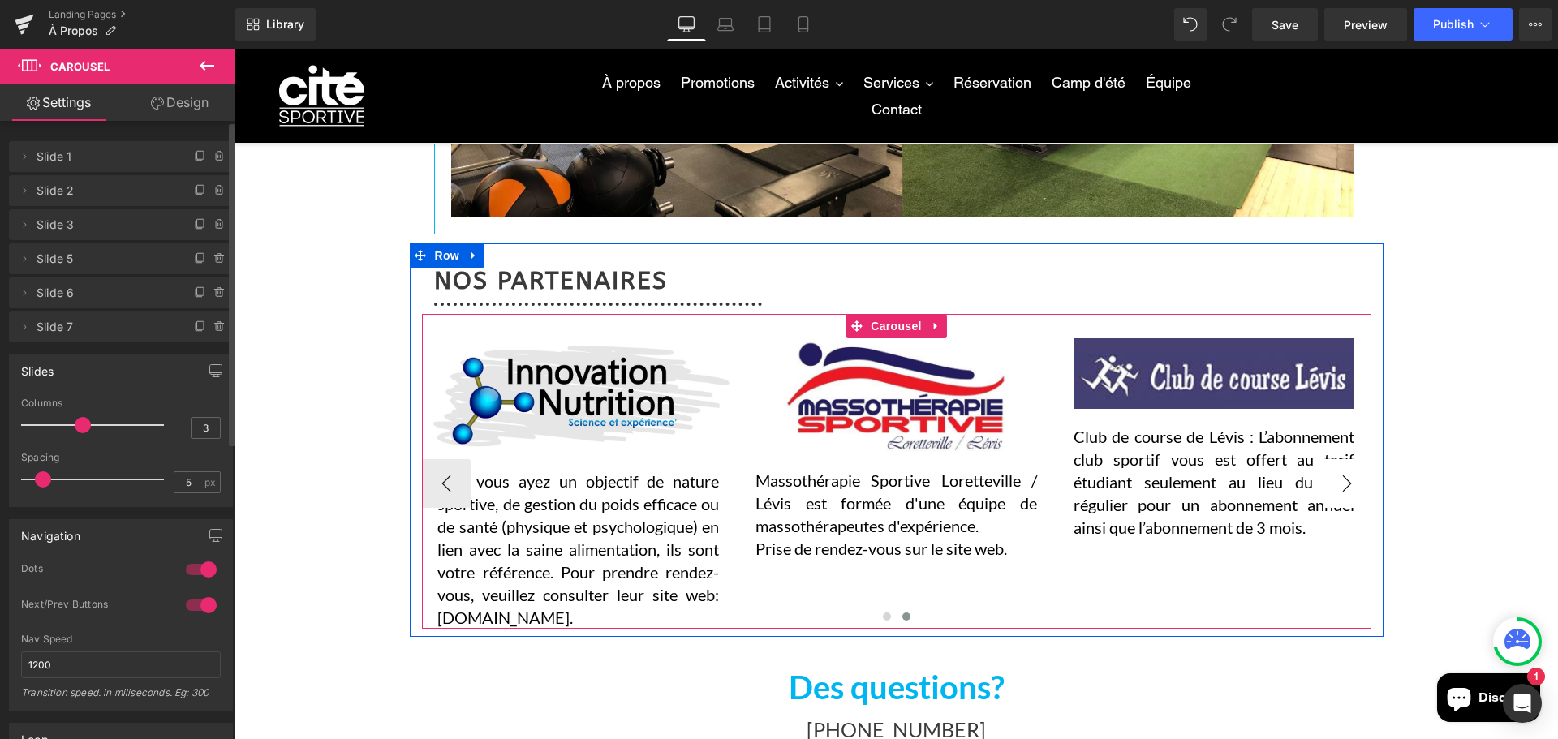
click at [1351, 477] on button "›" at bounding box center [1346, 483] width 49 height 49
click at [441, 488] on button "‹" at bounding box center [446, 483] width 49 height 49
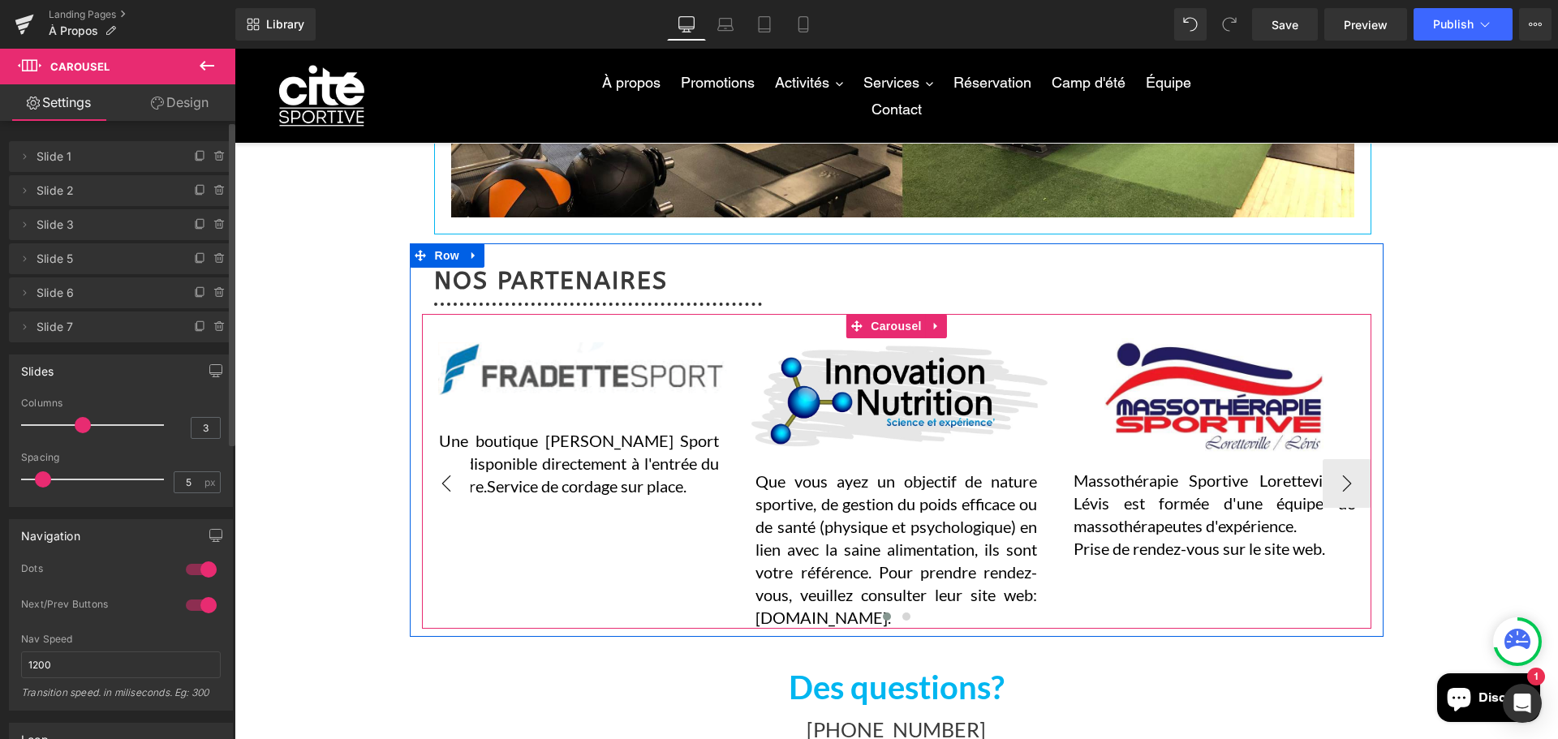
click at [441, 488] on button "‹" at bounding box center [446, 483] width 49 height 49
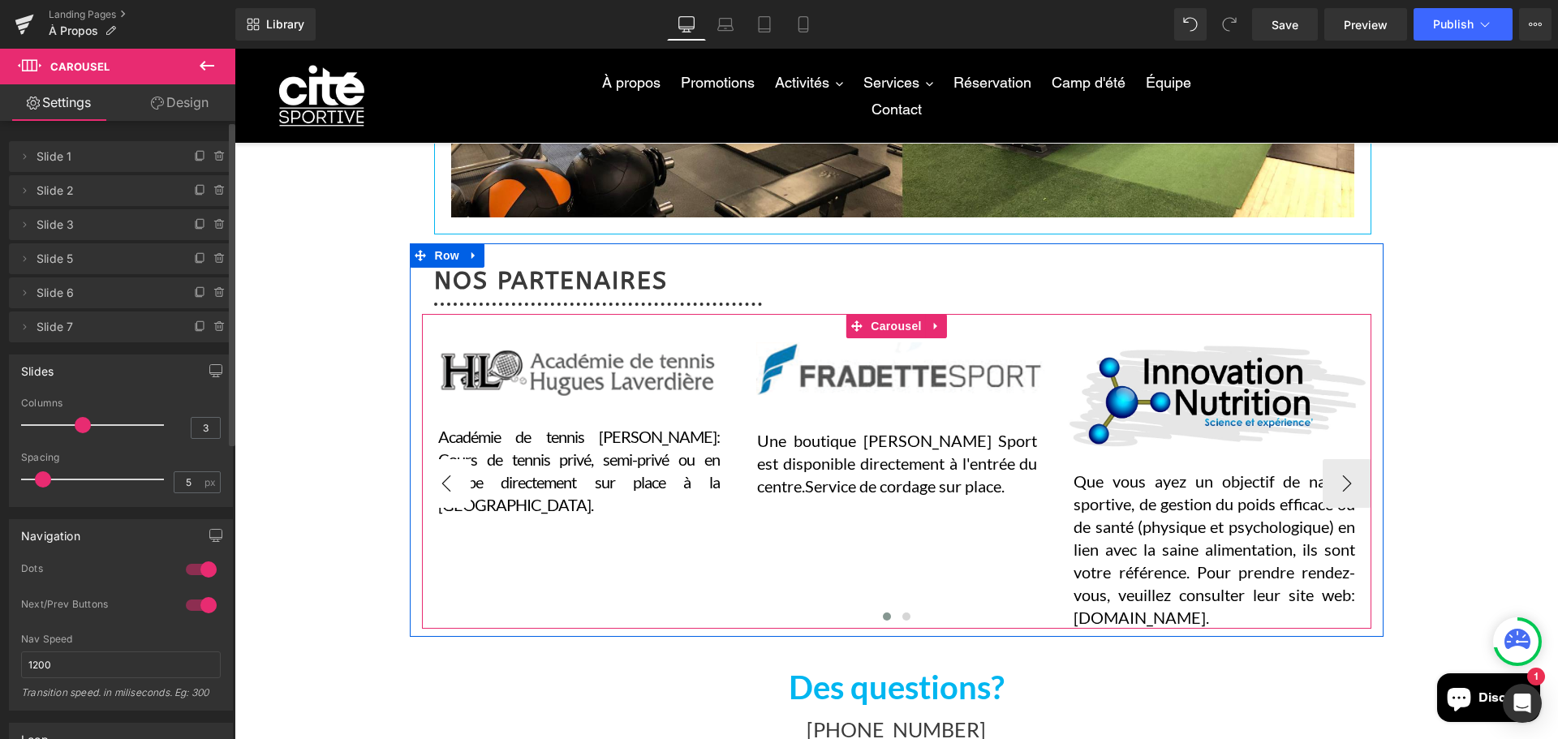
click at [441, 488] on button "‹" at bounding box center [446, 483] width 49 height 49
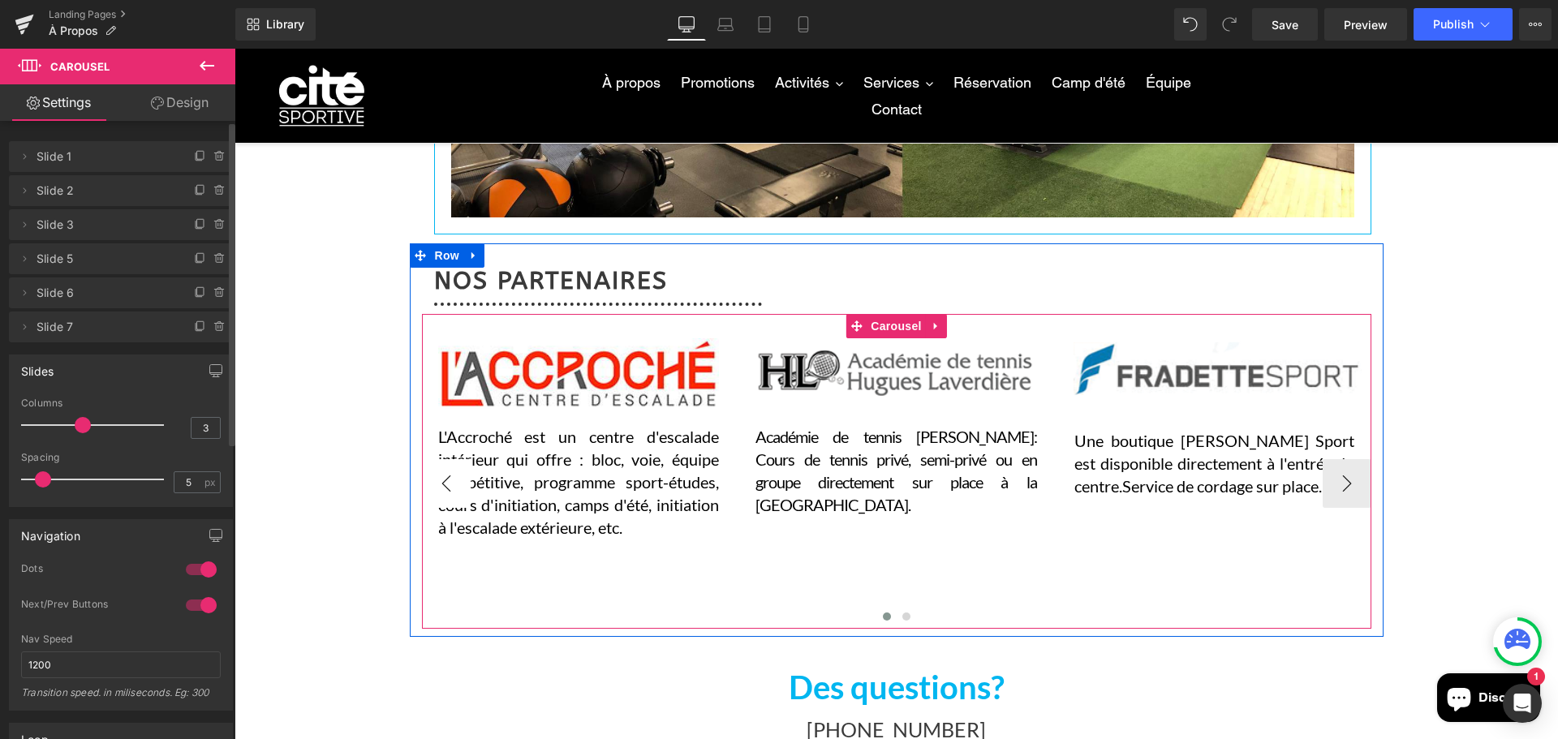
click at [441, 488] on button "‹" at bounding box center [446, 483] width 49 height 49
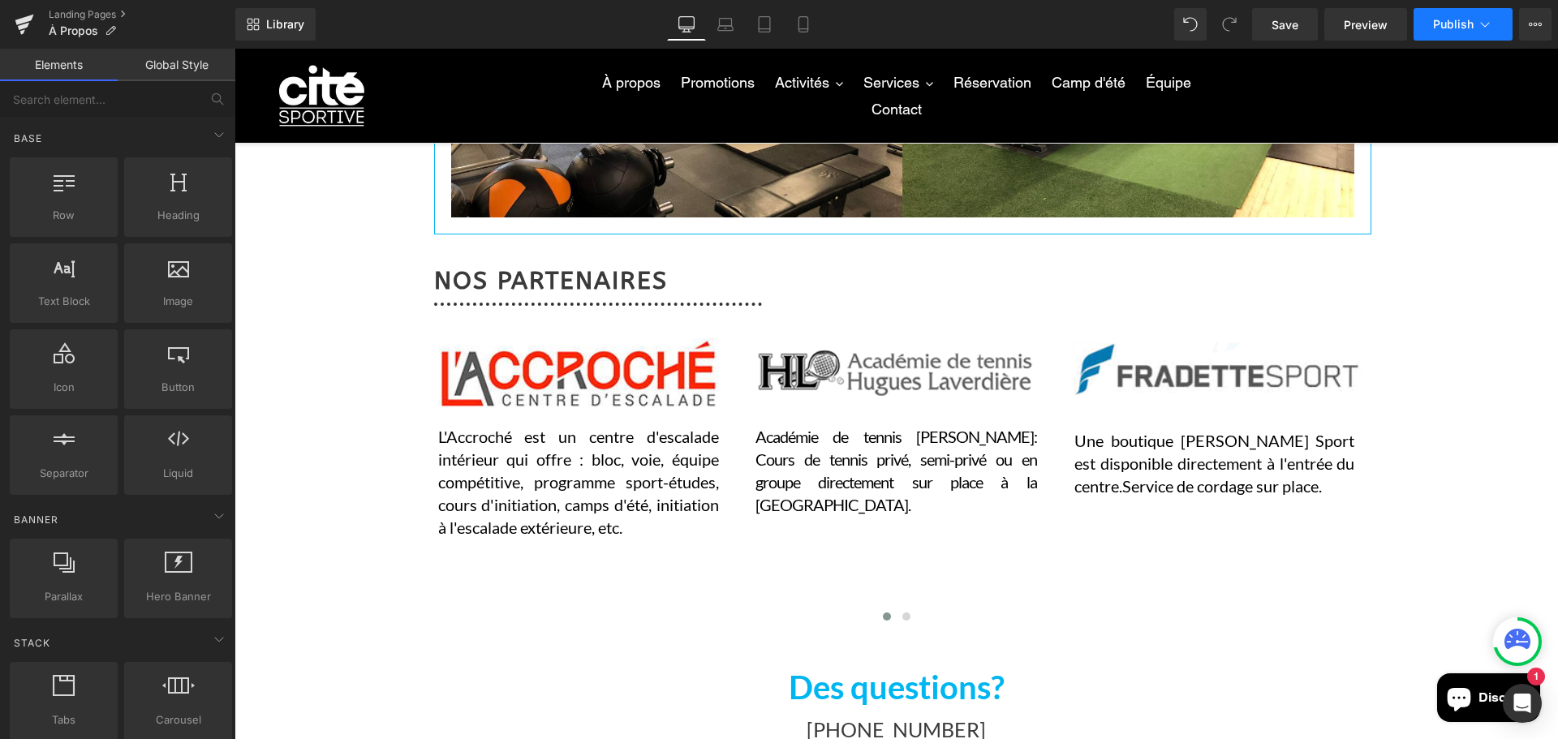
click at [1425, 24] on button "Publish" at bounding box center [1462, 24] width 99 height 32
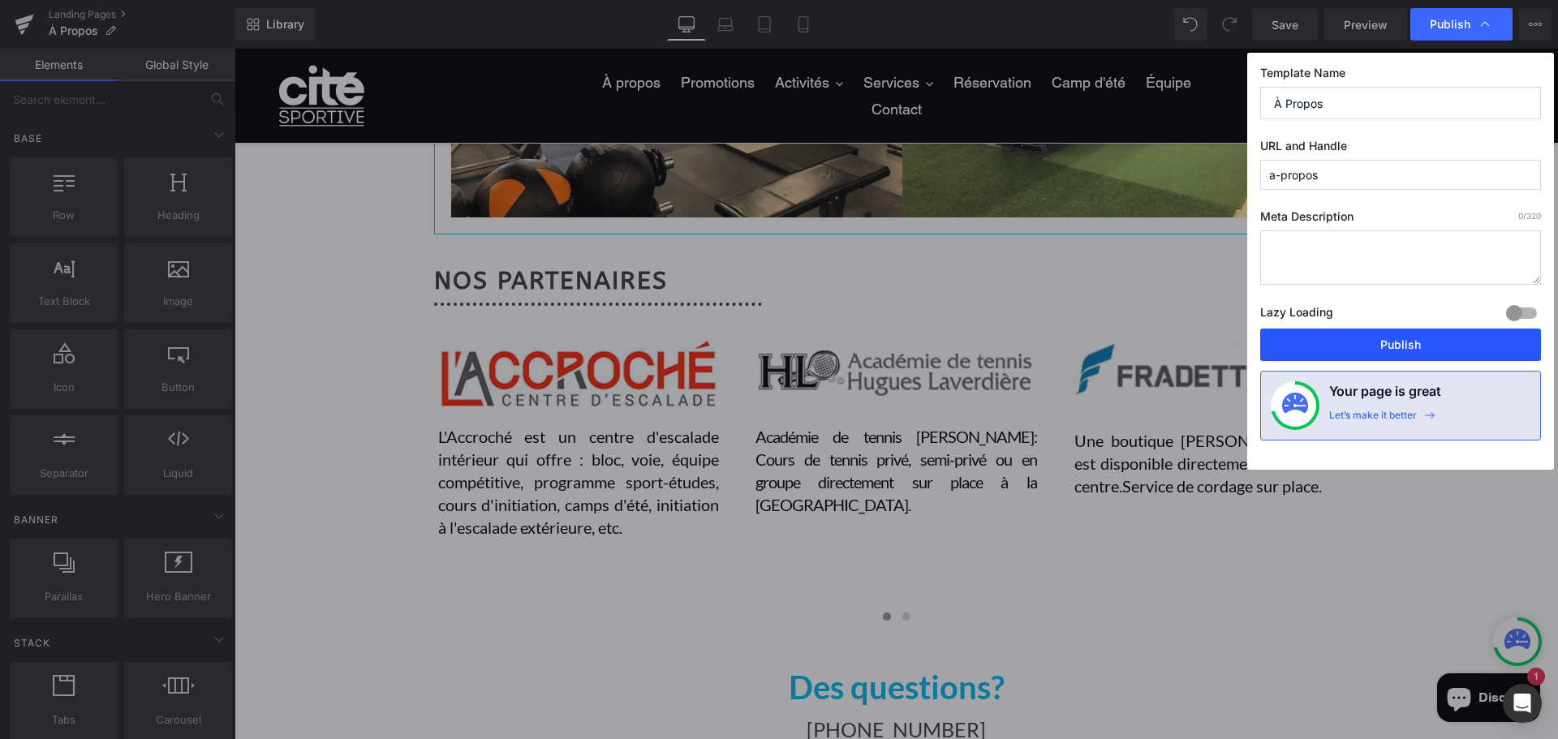
click at [1287, 346] on button "Publish" at bounding box center [1400, 345] width 281 height 32
